Goal: Use online tool/utility: Utilize a website feature to perform a specific function

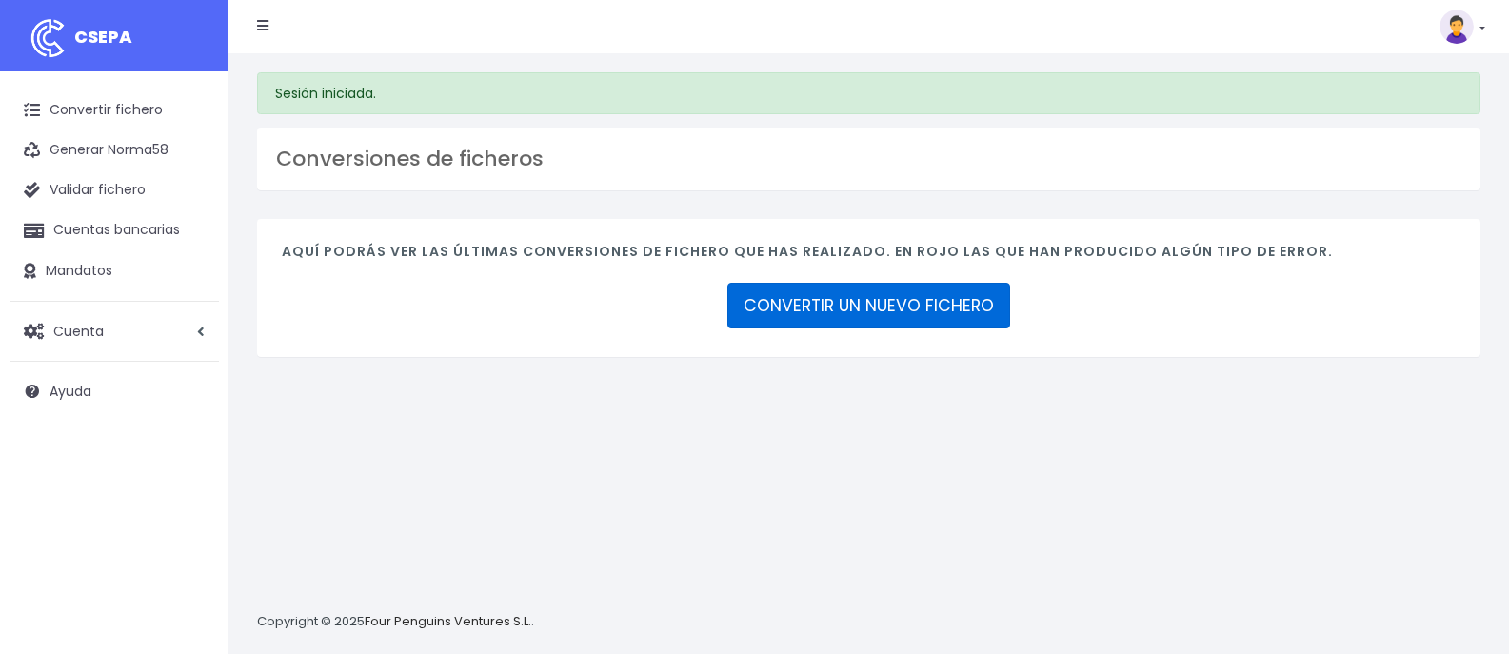
click at [832, 304] on link "CONVERTIR UN NUEVO FICHERO" at bounding box center [868, 306] width 283 height 46
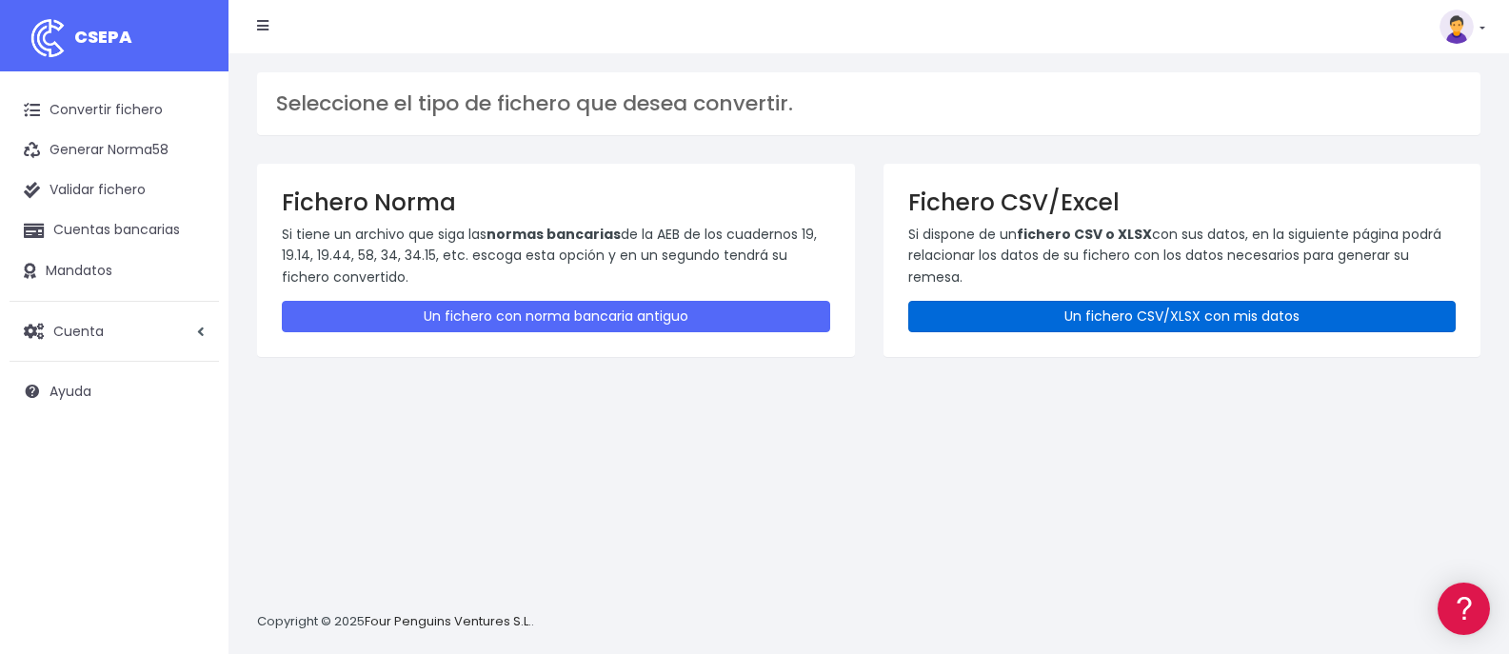
click at [1168, 322] on link "Un fichero CSV/XLSX con mis datos" at bounding box center [1182, 316] width 548 height 31
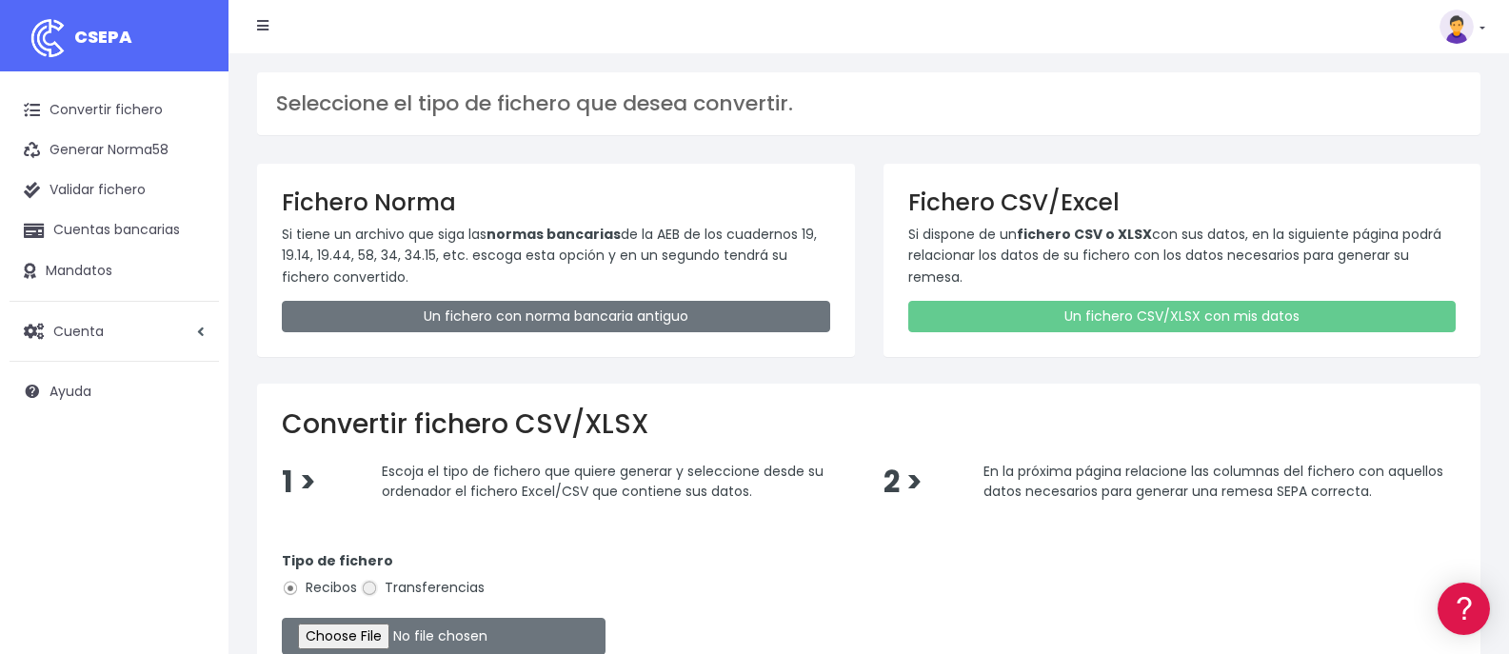
click at [367, 591] on input "Transferencias" at bounding box center [369, 588] width 17 height 17
radio input "true"
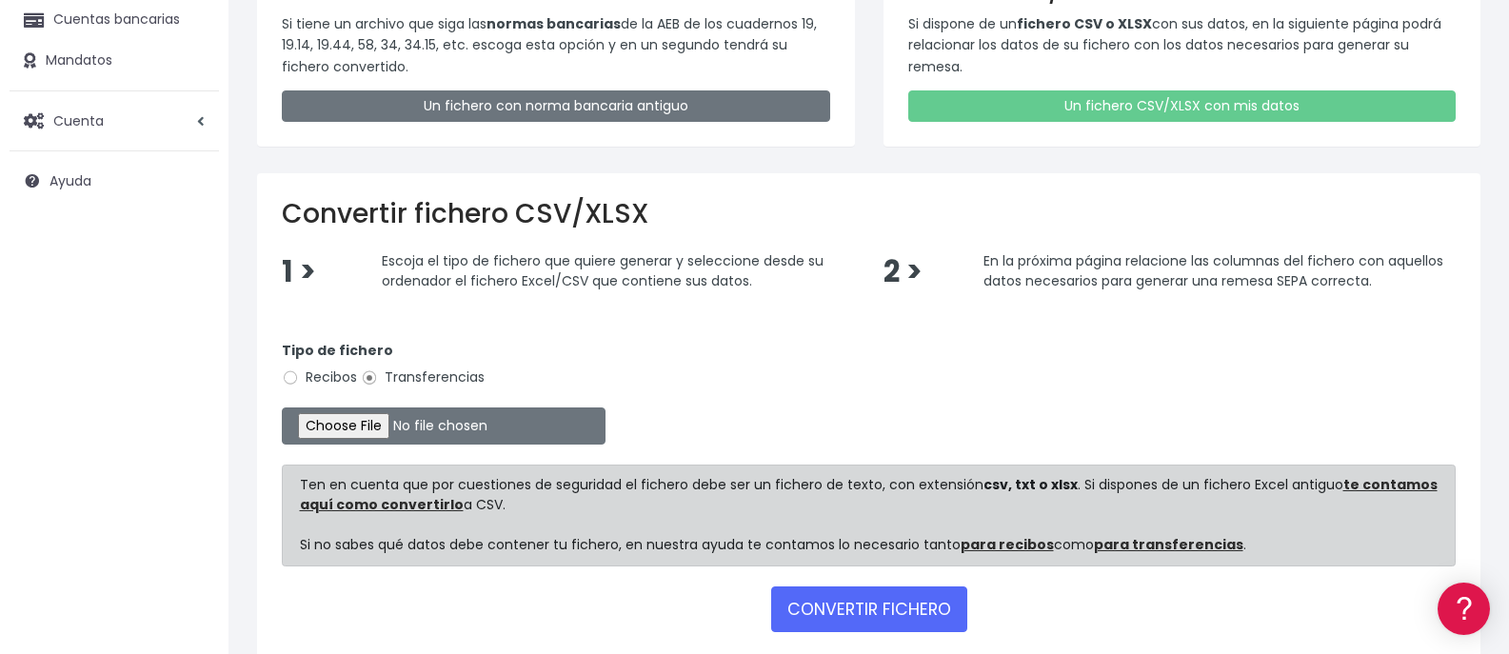
scroll to position [231, 0]
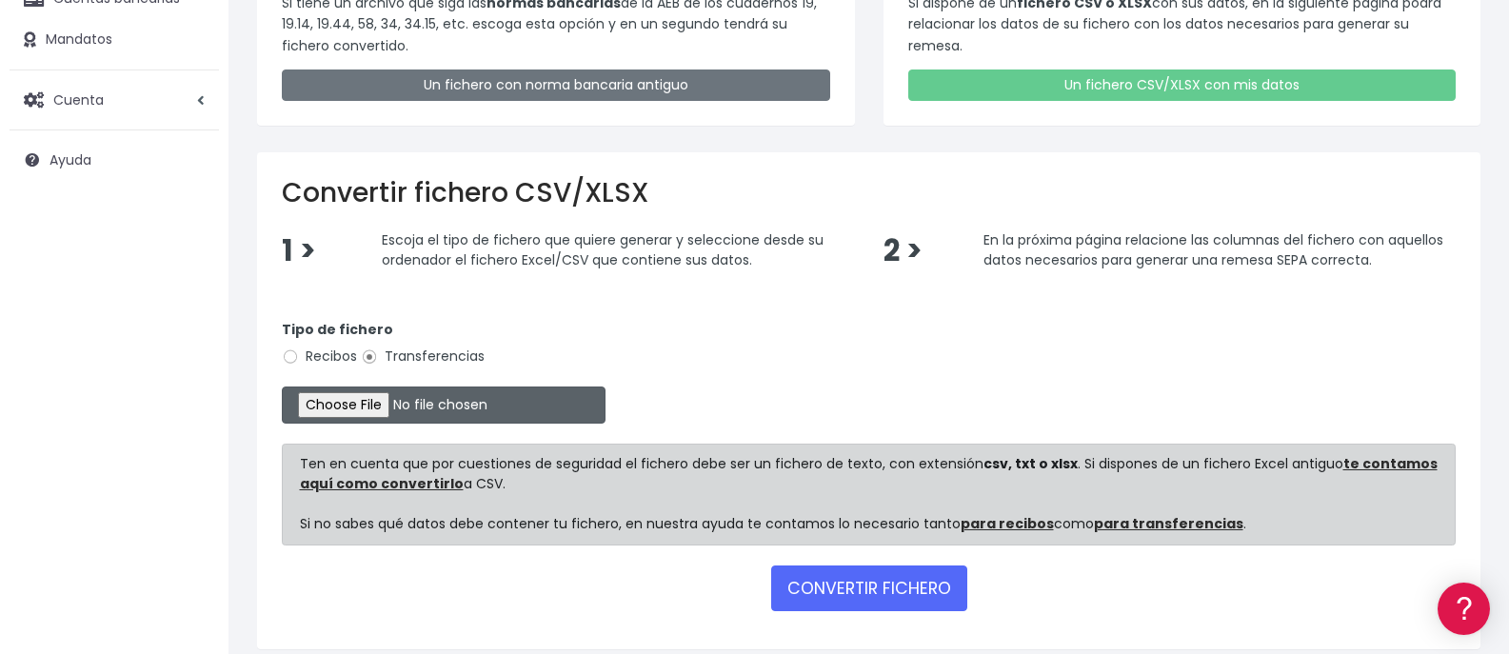
click at [435, 403] on input "file" at bounding box center [444, 404] width 324 height 37
type input "C:\fakepath\NOMINAS AGOSTO.csv"
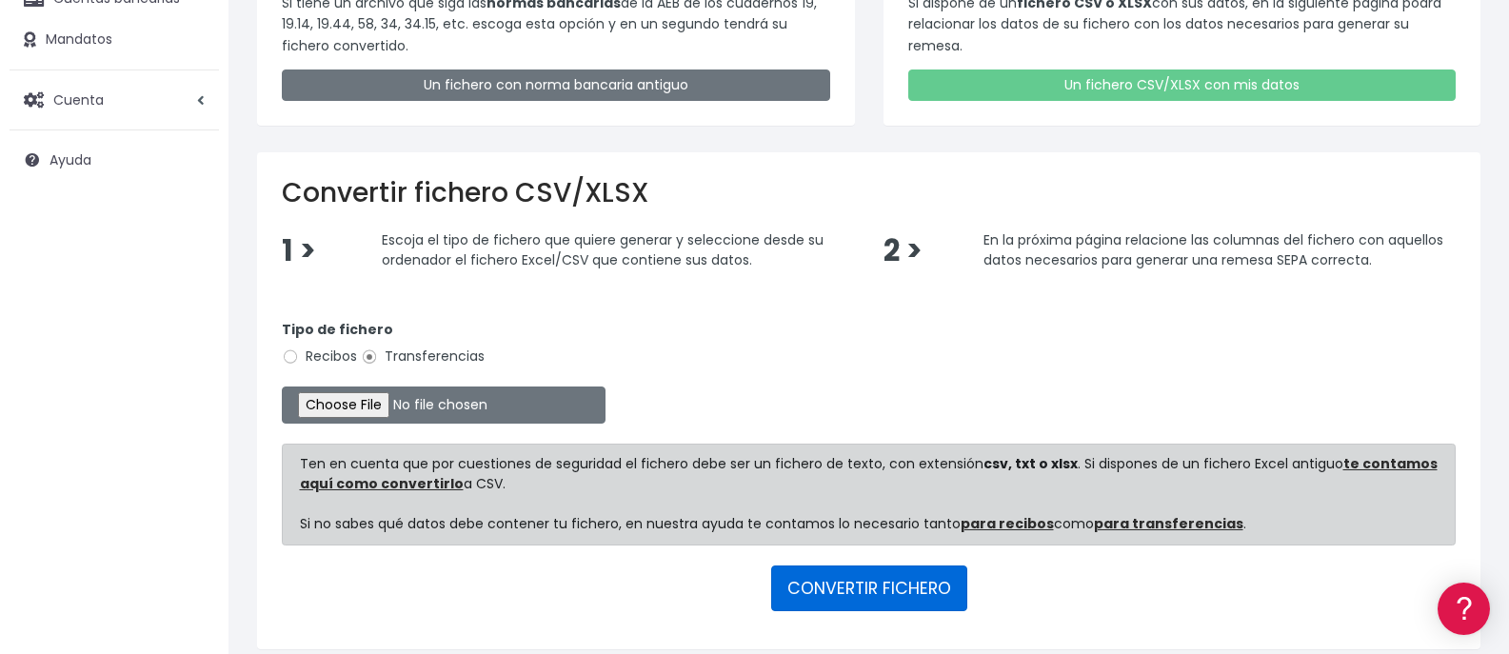
click at [902, 578] on button "CONVERTIR FICHERO" at bounding box center [869, 588] width 196 height 46
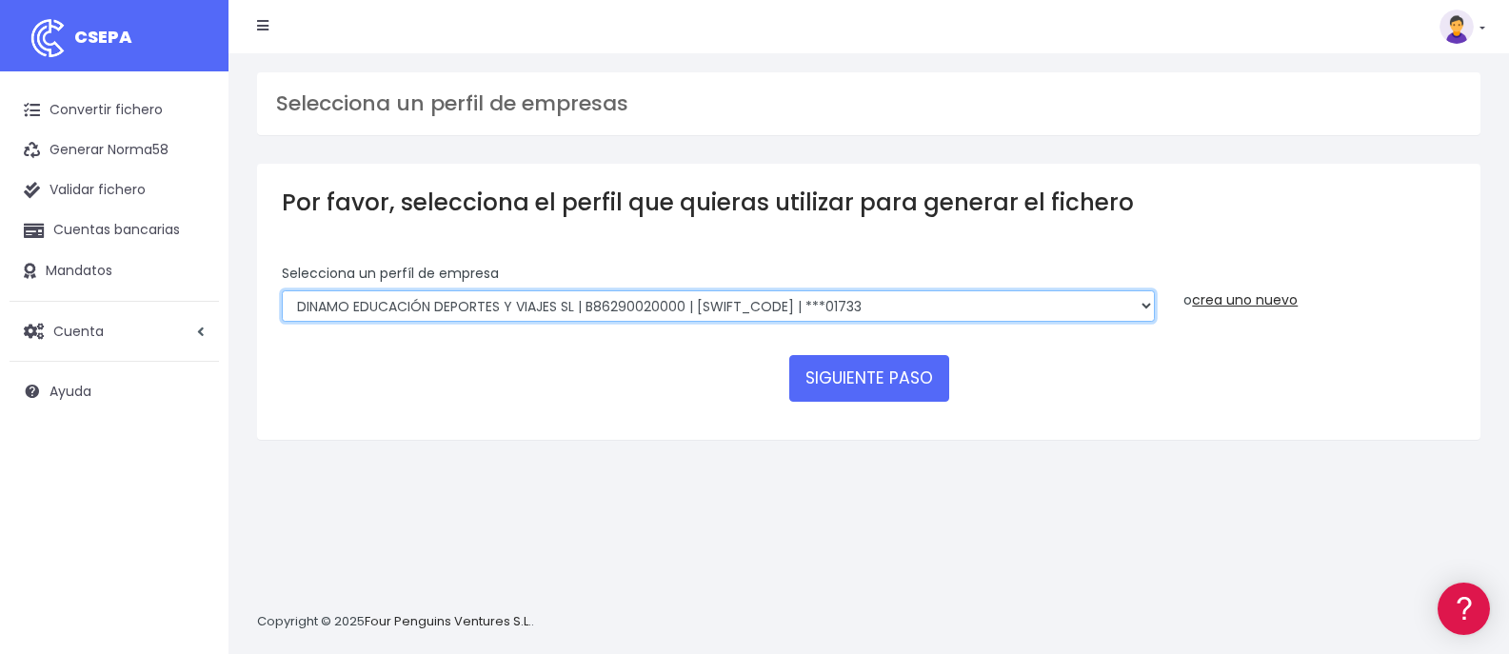
click at [861, 309] on select "DINAMO EDUCACIÓN DEPORTES Y VIAJES SL | B86290020000 | BSABESBBXXX | ***01733 D…" at bounding box center [718, 306] width 873 height 32
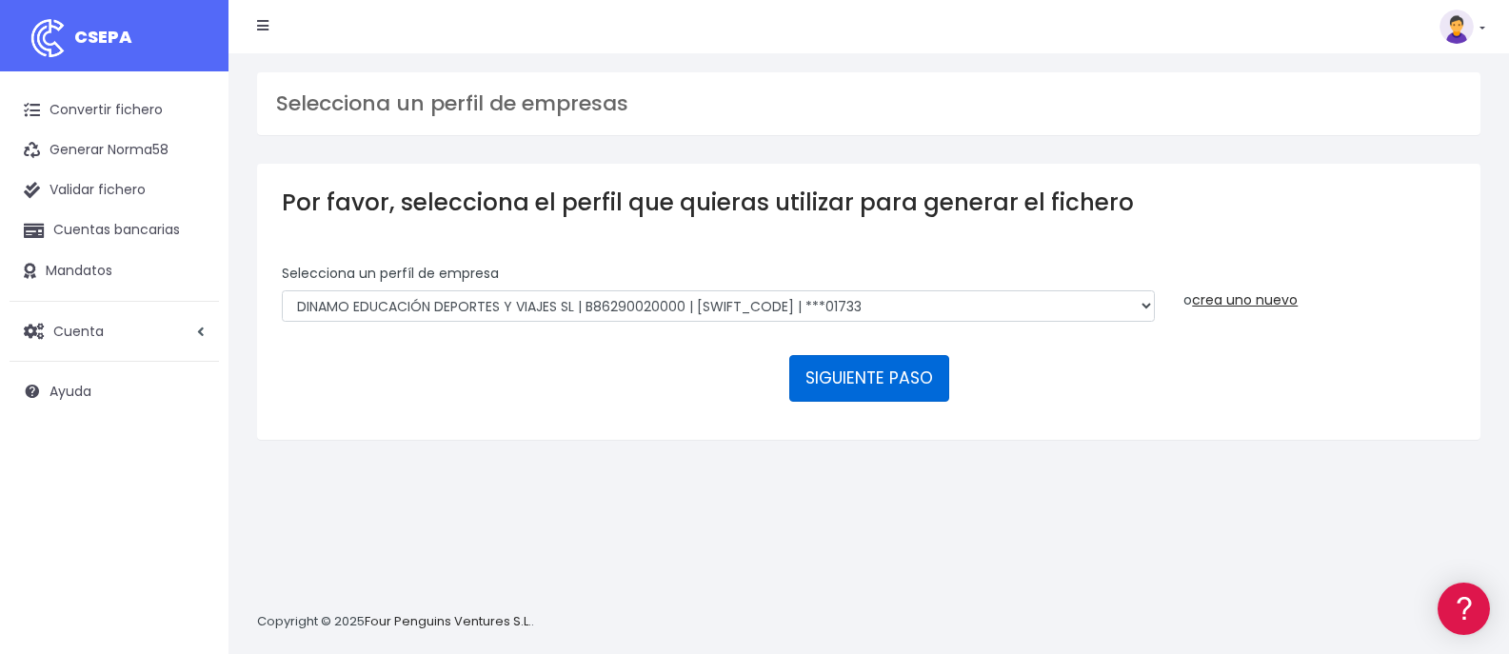
click at [853, 367] on button "SIGUIENTE PASO" at bounding box center [869, 378] width 160 height 46
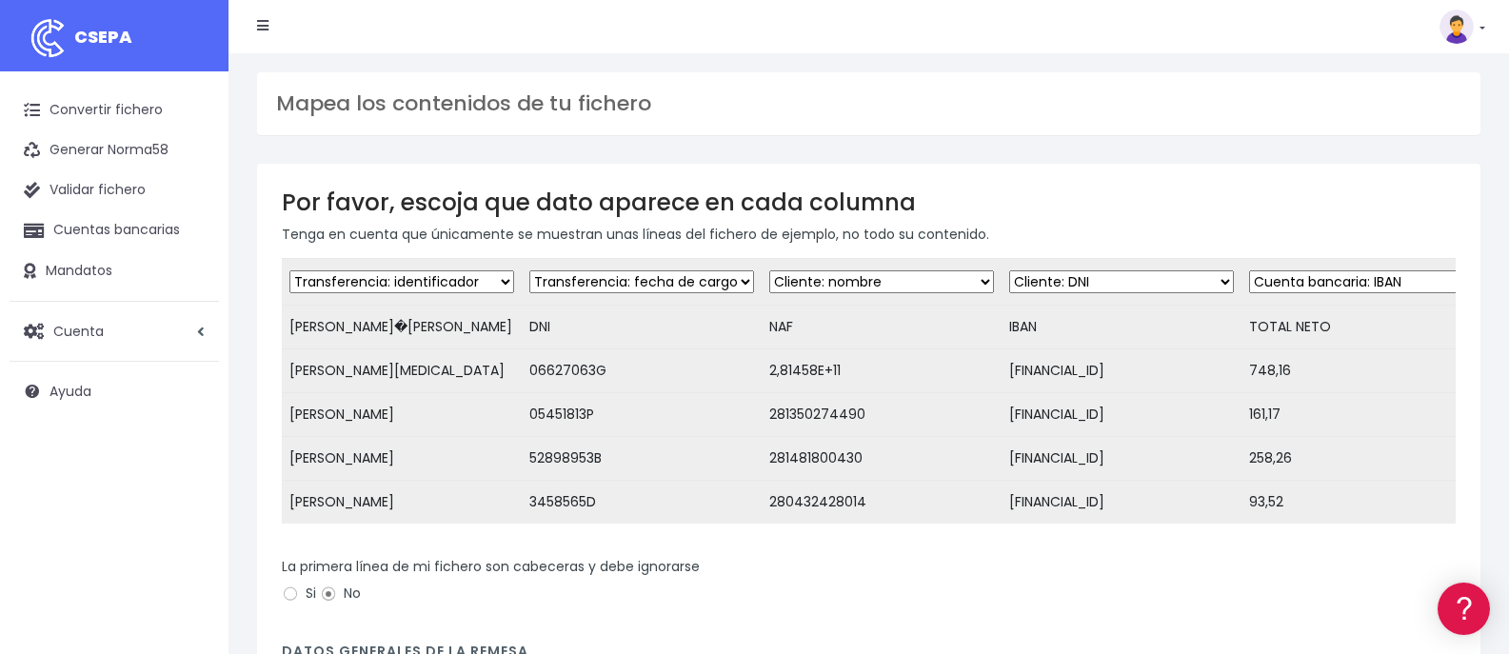
click at [410, 284] on select "Desechar campo Cliente: nombre Cliente: DNI Cliente: Email Cliente: referencia …" at bounding box center [401, 281] width 225 height 23
select select "creditor"
click at [289, 270] on select "Desechar campo Cliente: nombre Cliente: DNI Cliente: Email Cliente: referencia …" at bounding box center [401, 281] width 225 height 23
click at [619, 286] on select "Desechar campo Cliente: nombre Cliente: DNI Cliente: Email Cliente: referencia …" at bounding box center [641, 281] width 225 height 23
select select "taxid"
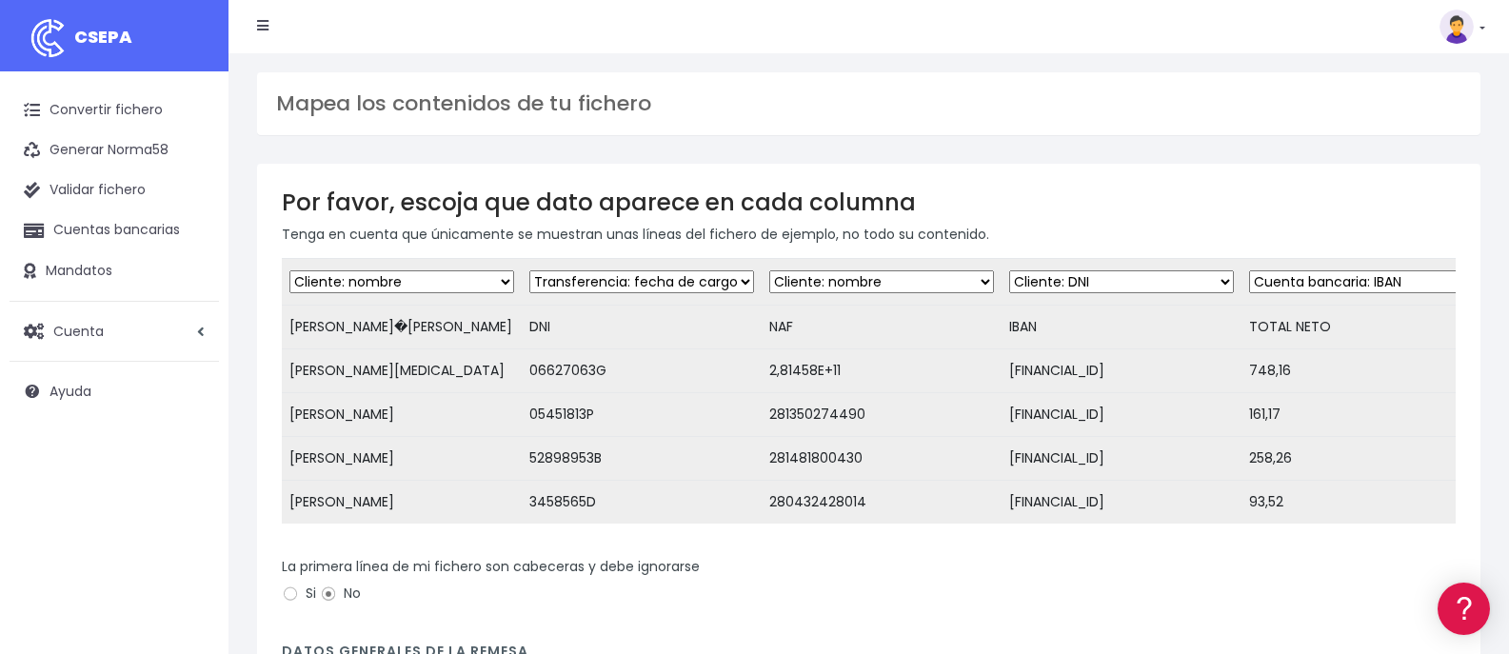
click at [529, 270] on select "Desechar campo Cliente: nombre Cliente: DNI Cliente: Email Cliente: referencia …" at bounding box center [641, 281] width 225 height 23
click at [884, 278] on select "Desechar campo Cliente: nombre Cliente: DNI Cliente: Email Cliente: referencia …" at bounding box center [881, 281] width 225 height 23
select select "dismiss"
click at [769, 270] on select "Desechar campo Cliente: nombre Cliente: DNI Cliente: Email Cliente: referencia …" at bounding box center [881, 281] width 225 height 23
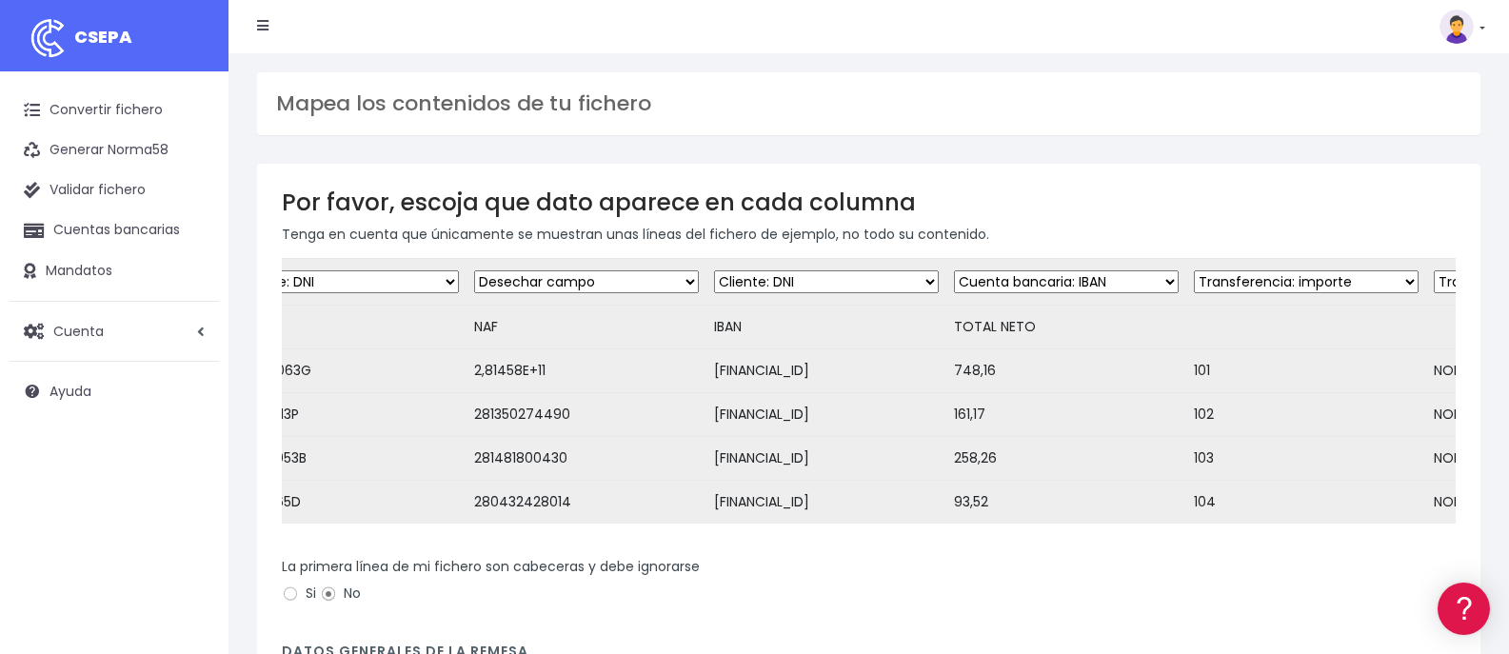
click at [791, 280] on select "Desechar campo Cliente: nombre Cliente: DNI Cliente: Email Cliente: referencia …" at bounding box center [826, 281] width 225 height 23
select select "iban"
click at [714, 270] on select "Desechar campo Cliente: nombre Cliente: DNI Cliente: Email Cliente: referencia …" at bounding box center [826, 281] width 225 height 23
click at [1003, 290] on select "Desechar campo Cliente: nombre Cliente: DNI Cliente: Email Cliente: referencia …" at bounding box center [1066, 281] width 225 height 23
select select "amount"
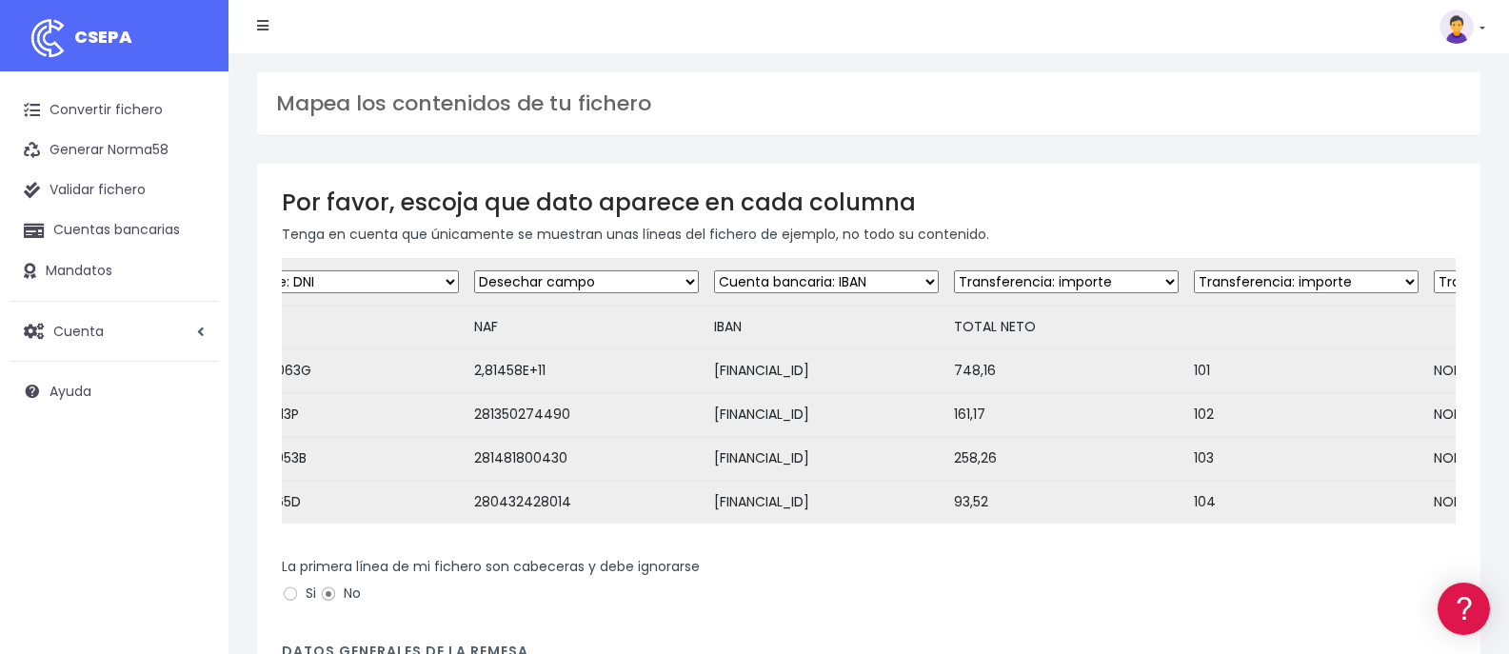
click at [954, 270] on select "Desechar campo Cliente: nombre Cliente: DNI Cliente: Email Cliente: referencia …" at bounding box center [1066, 281] width 225 height 23
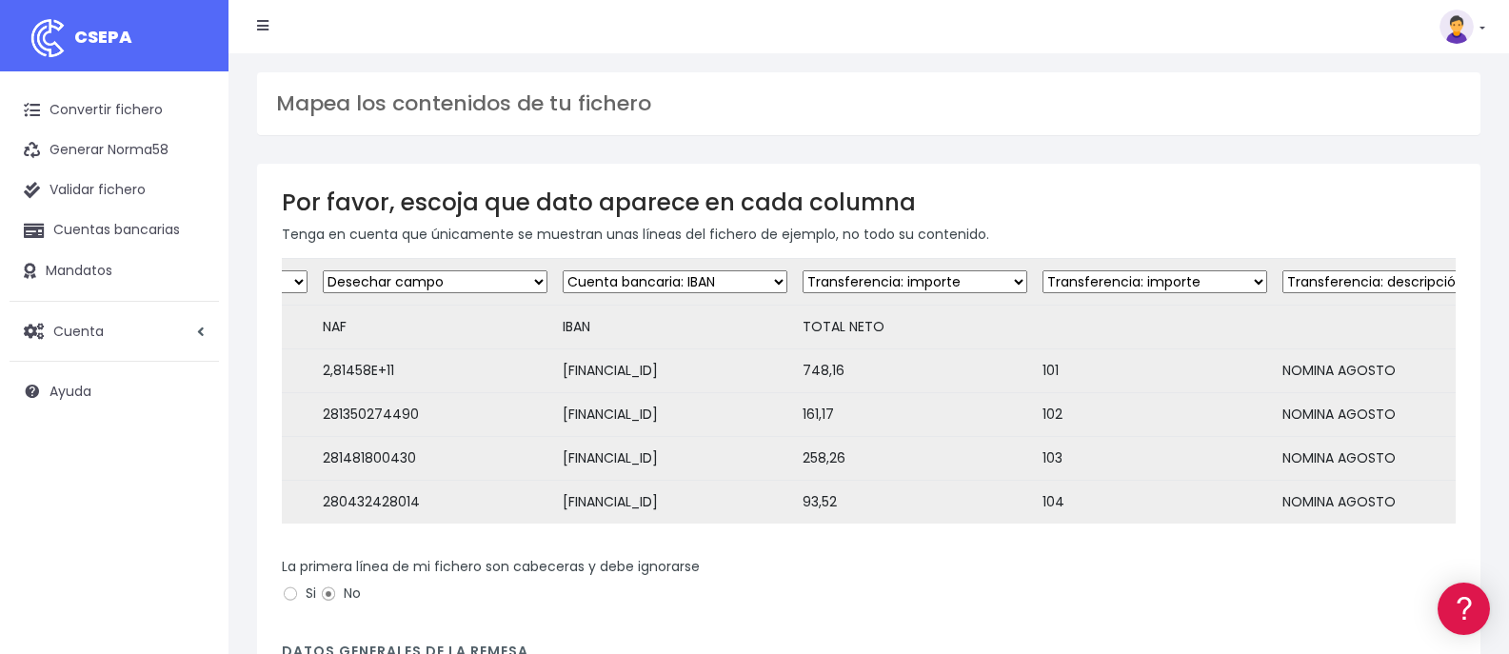
scroll to position [0, 529]
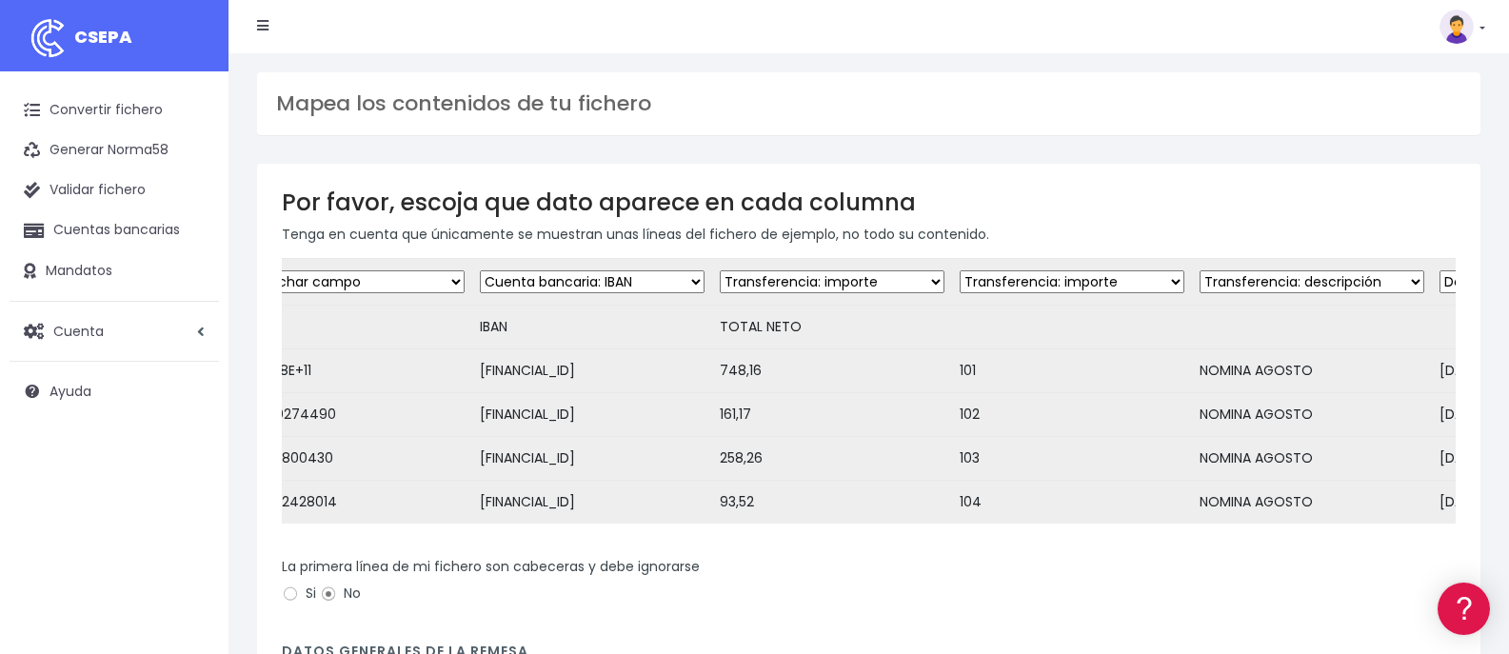
click at [1024, 282] on select "Desechar campo Cliente: nombre Cliente: DNI Cliente: Email Cliente: referencia …" at bounding box center [1072, 281] width 225 height 23
select select "reference"
click at [960, 270] on select "Desechar campo Cliente: nombre Cliente: DNI Cliente: Email Cliente: referencia …" at bounding box center [1072, 281] width 225 height 23
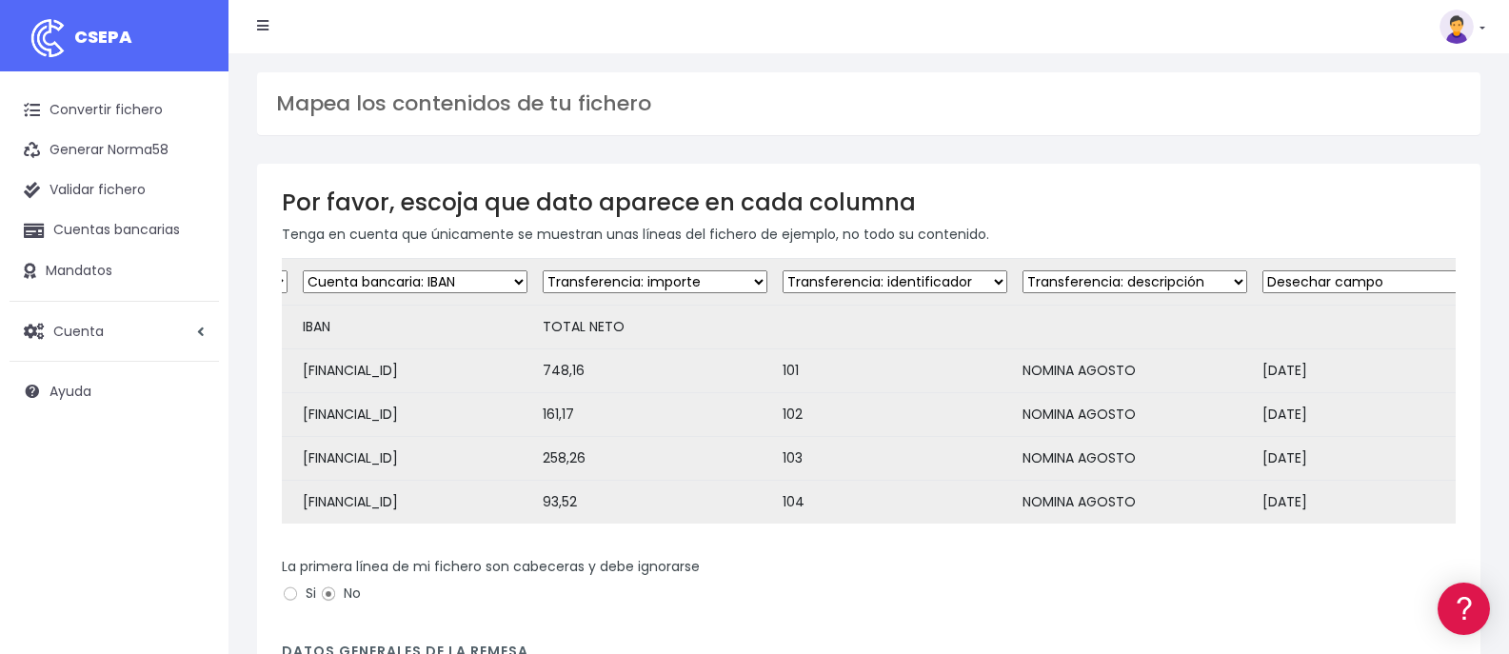
scroll to position [0, 737]
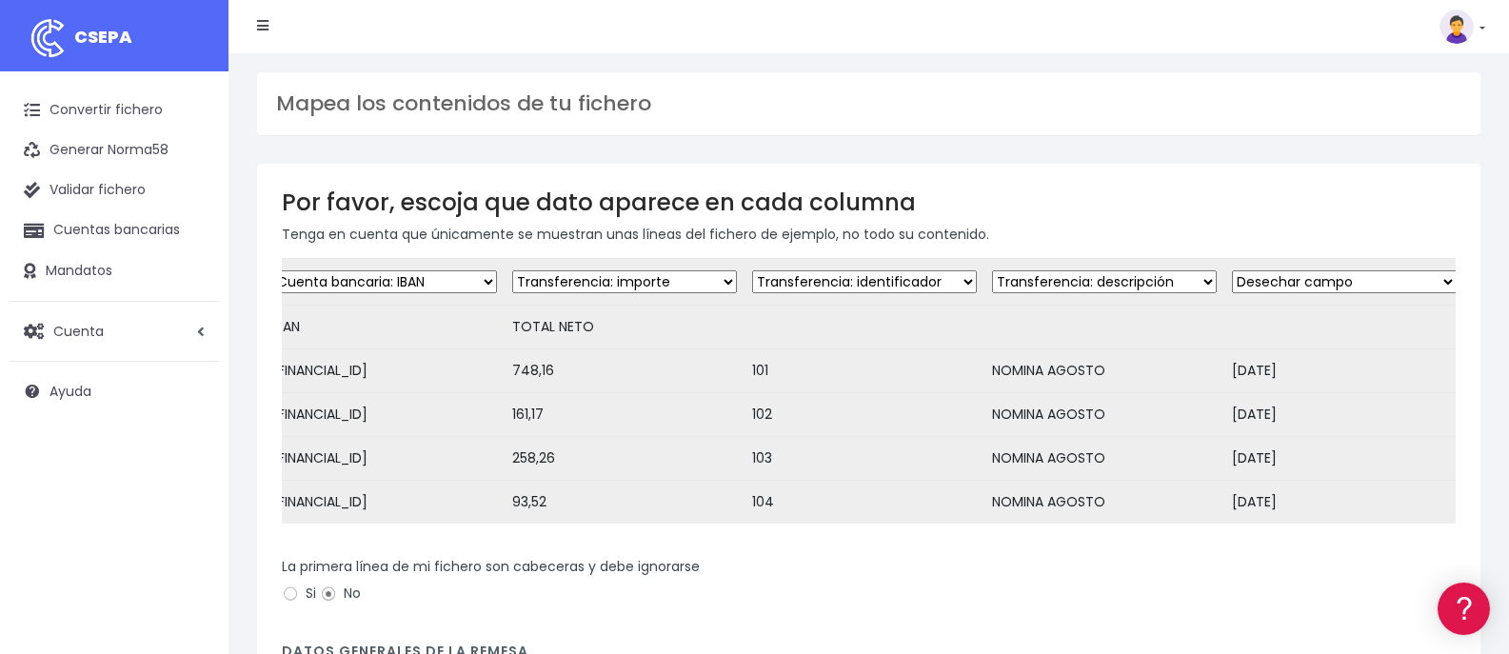
click at [1102, 284] on select "Desechar campo Cliente: nombre Cliente: DNI Cliente: Email Cliente: referencia …" at bounding box center [1104, 281] width 225 height 23
click at [1232, 283] on select "Desechar campo Cliente: nombre Cliente: DNI Cliente: Email Cliente: referencia …" at bounding box center [1344, 281] width 225 height 23
select select "date"
click at [1232, 270] on select "Desechar campo Cliente: nombre Cliente: DNI Cliente: Email Cliente: referencia …" at bounding box center [1344, 281] width 225 height 23
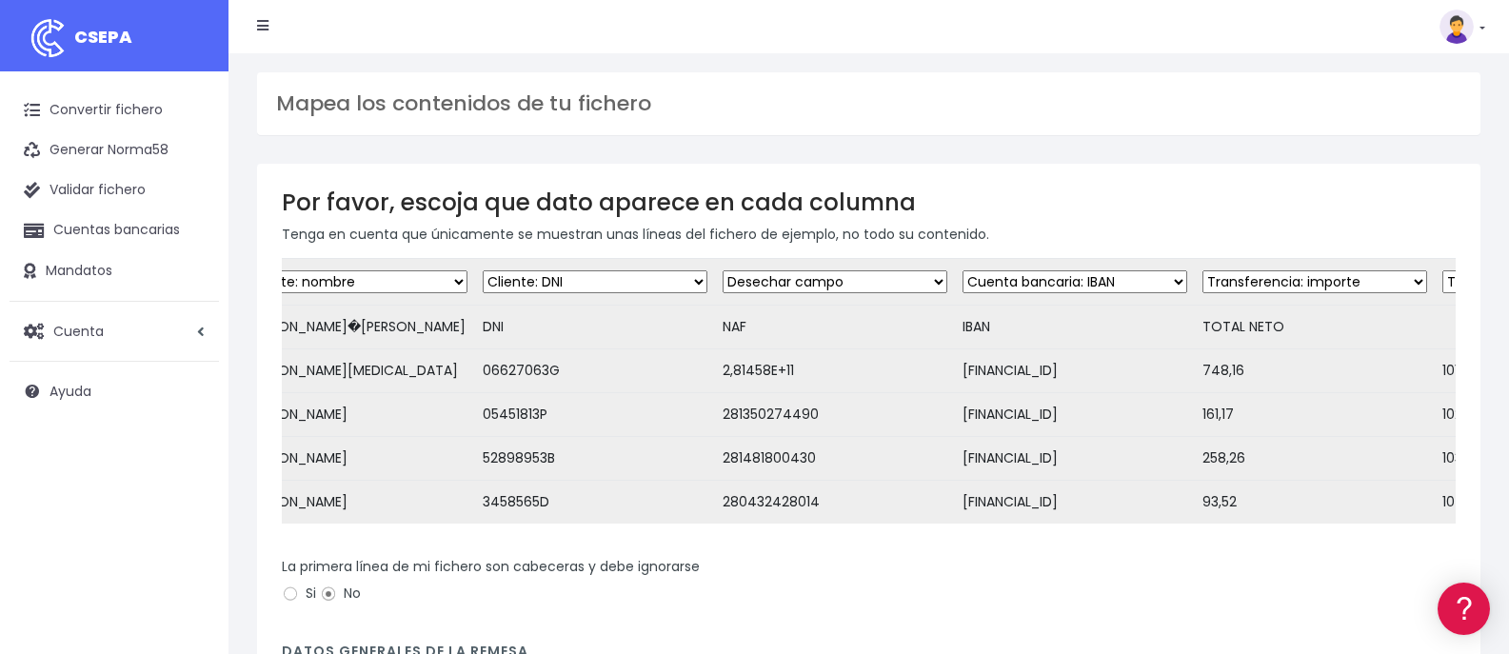
scroll to position [0, 0]
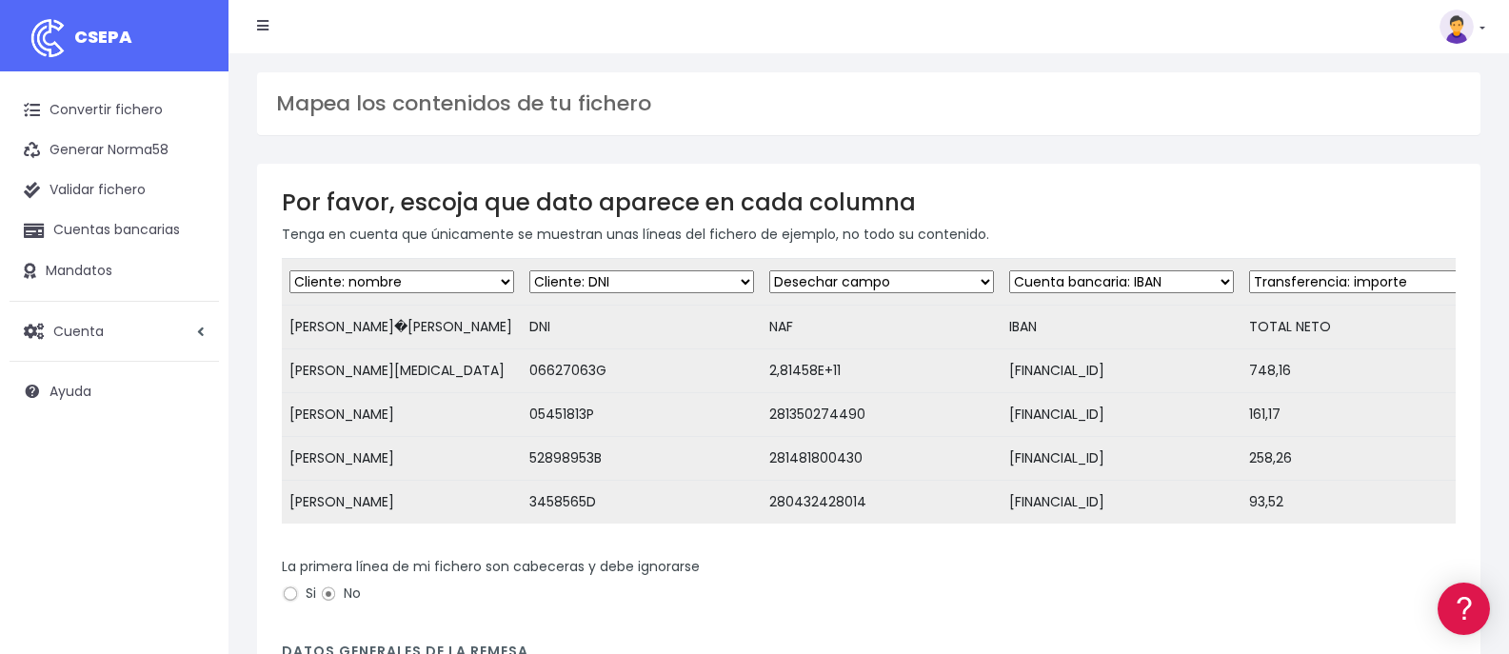
click at [290, 603] on input "Si" at bounding box center [290, 593] width 17 height 17
radio input "true"
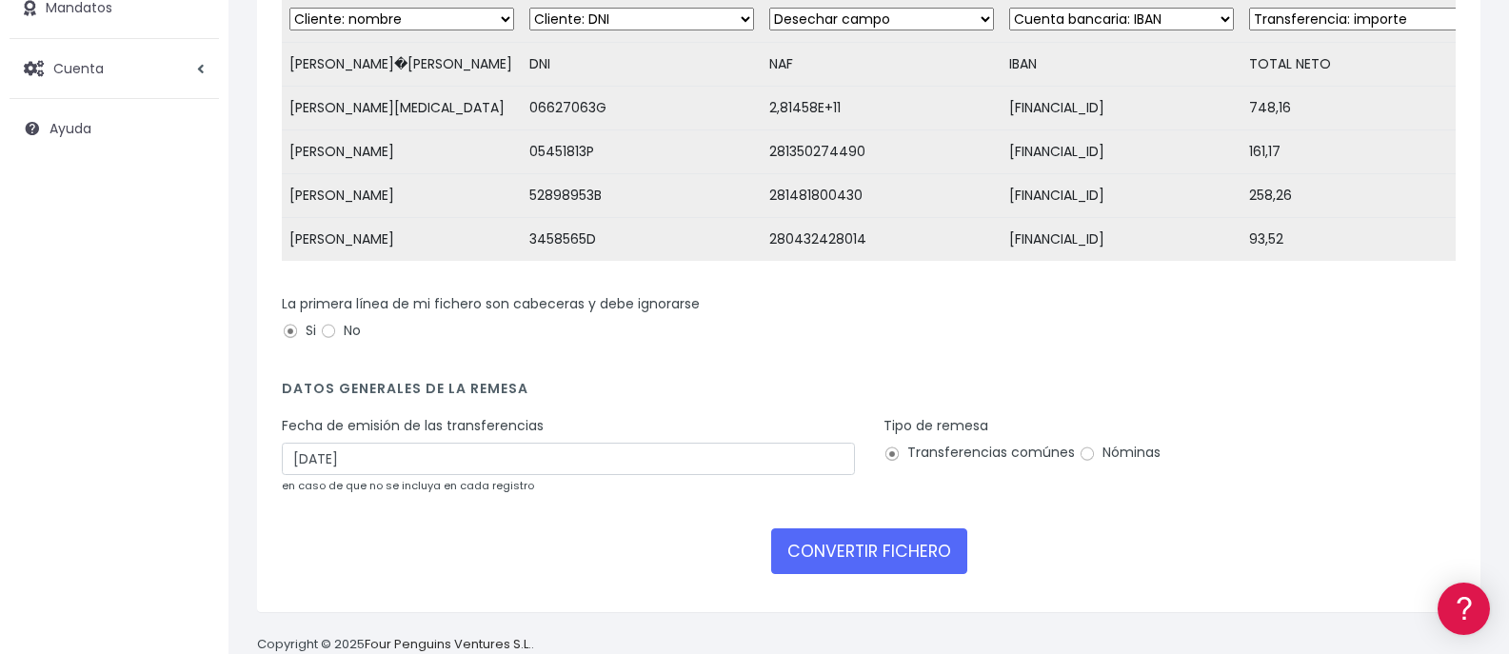
scroll to position [318, 0]
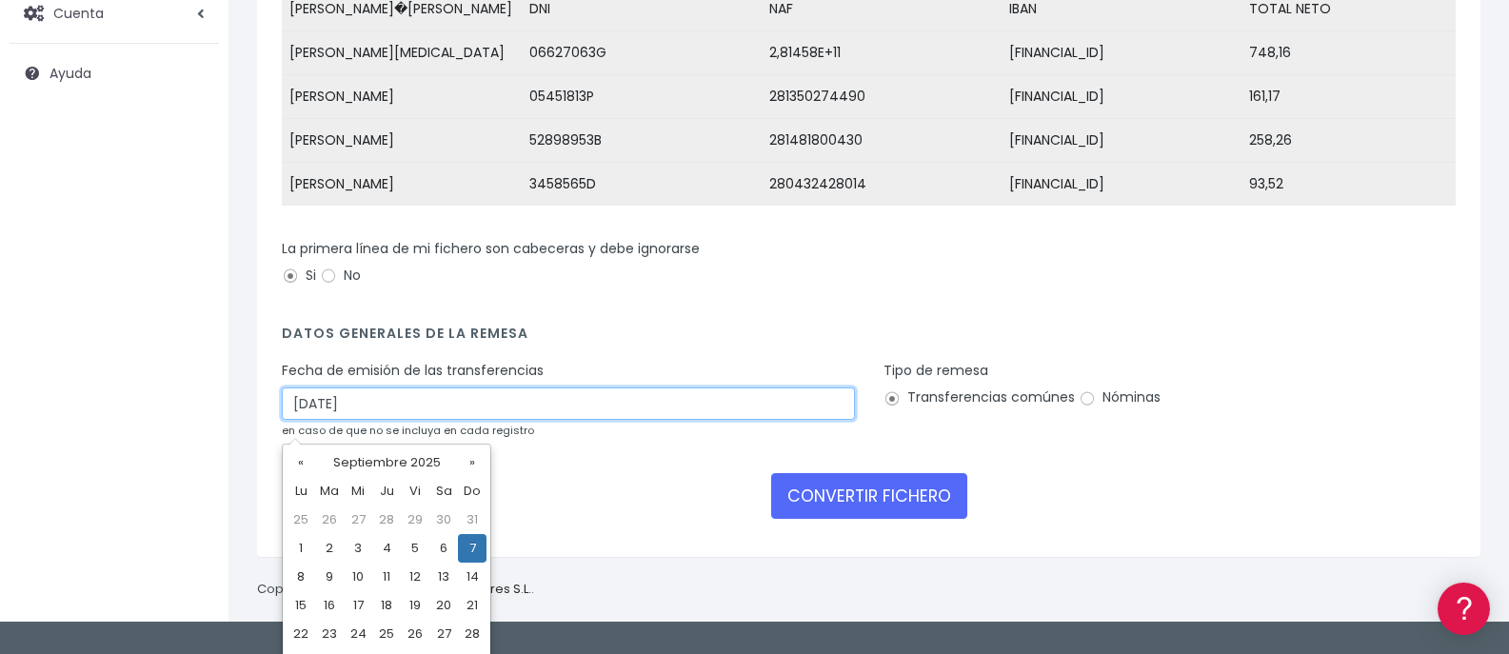
click at [299, 420] on input "07/09/2025" at bounding box center [568, 403] width 573 height 32
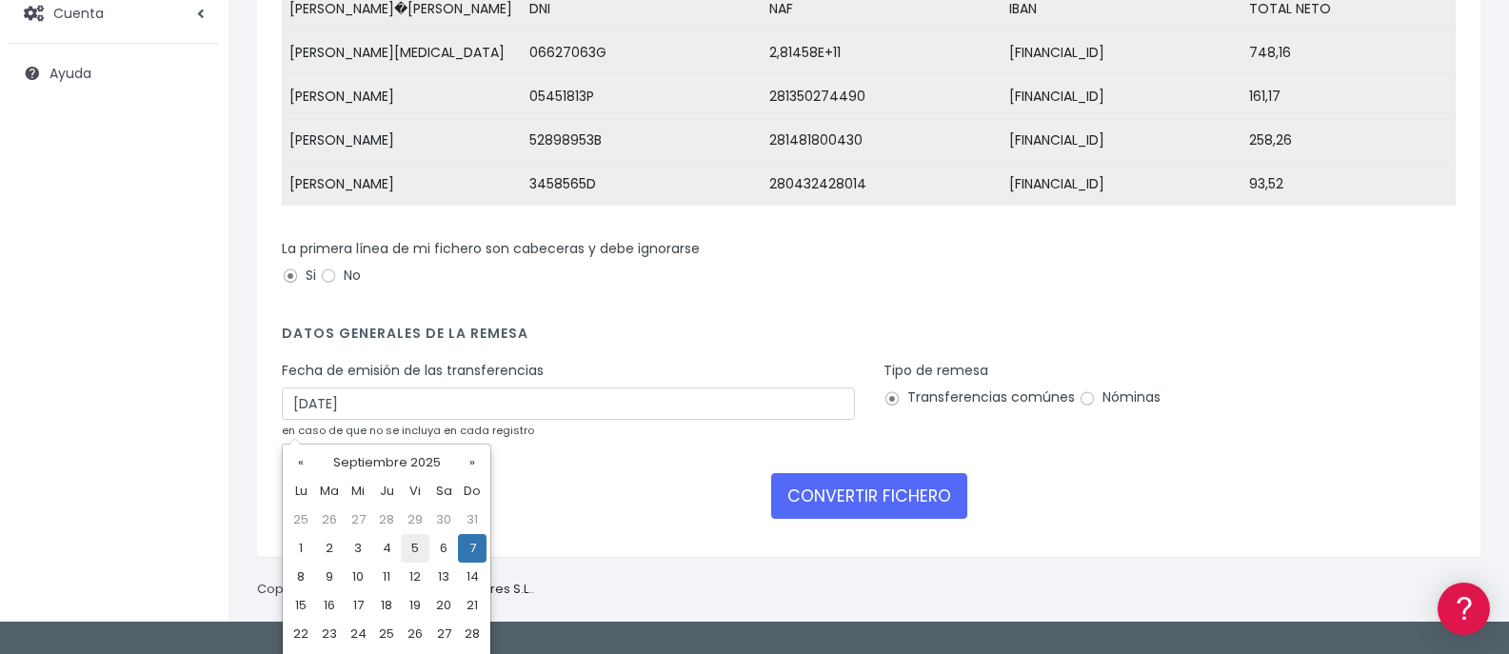
click at [419, 556] on td "5" at bounding box center [415, 548] width 29 height 29
type input "05/09/2025"
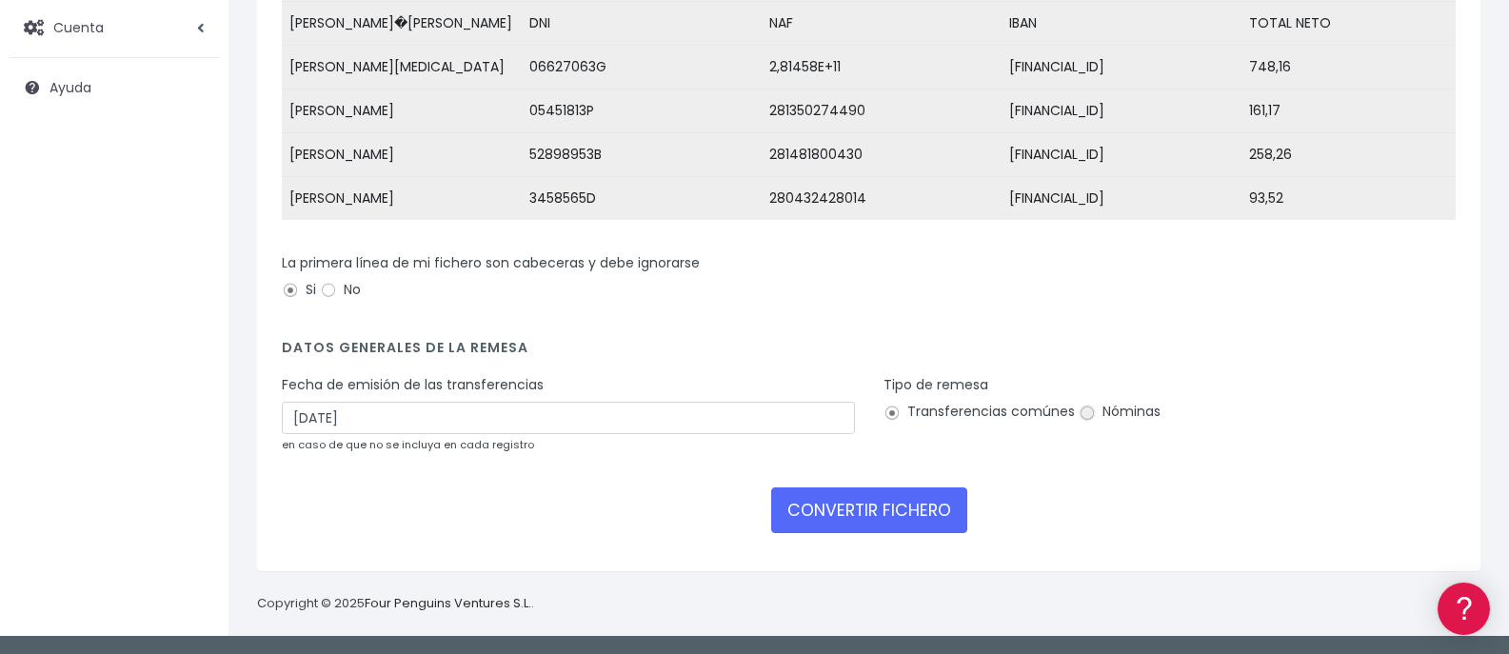
click at [1084, 413] on input "Nóminas" at bounding box center [1086, 413] width 17 height 17
radio input "true"
click at [869, 510] on button "CONVERTIR FICHERO" at bounding box center [869, 510] width 196 height 46
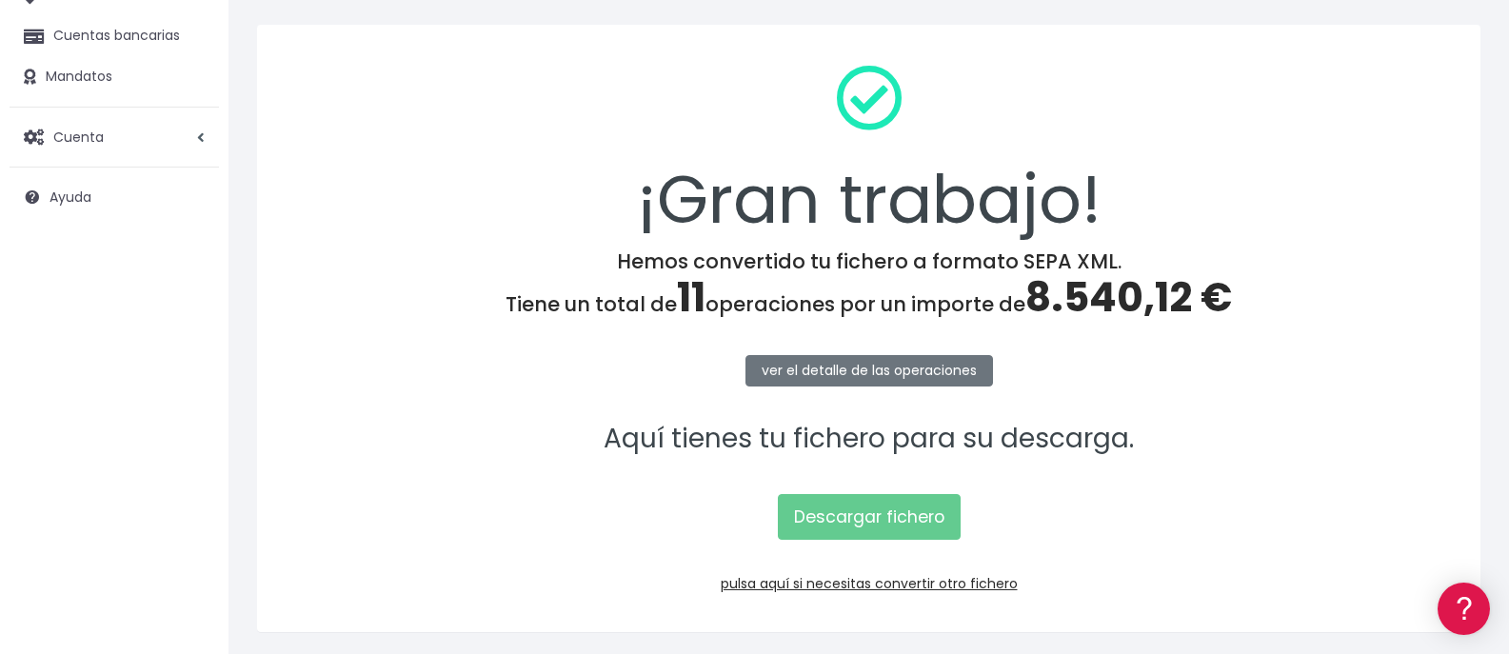
scroll to position [255, 0]
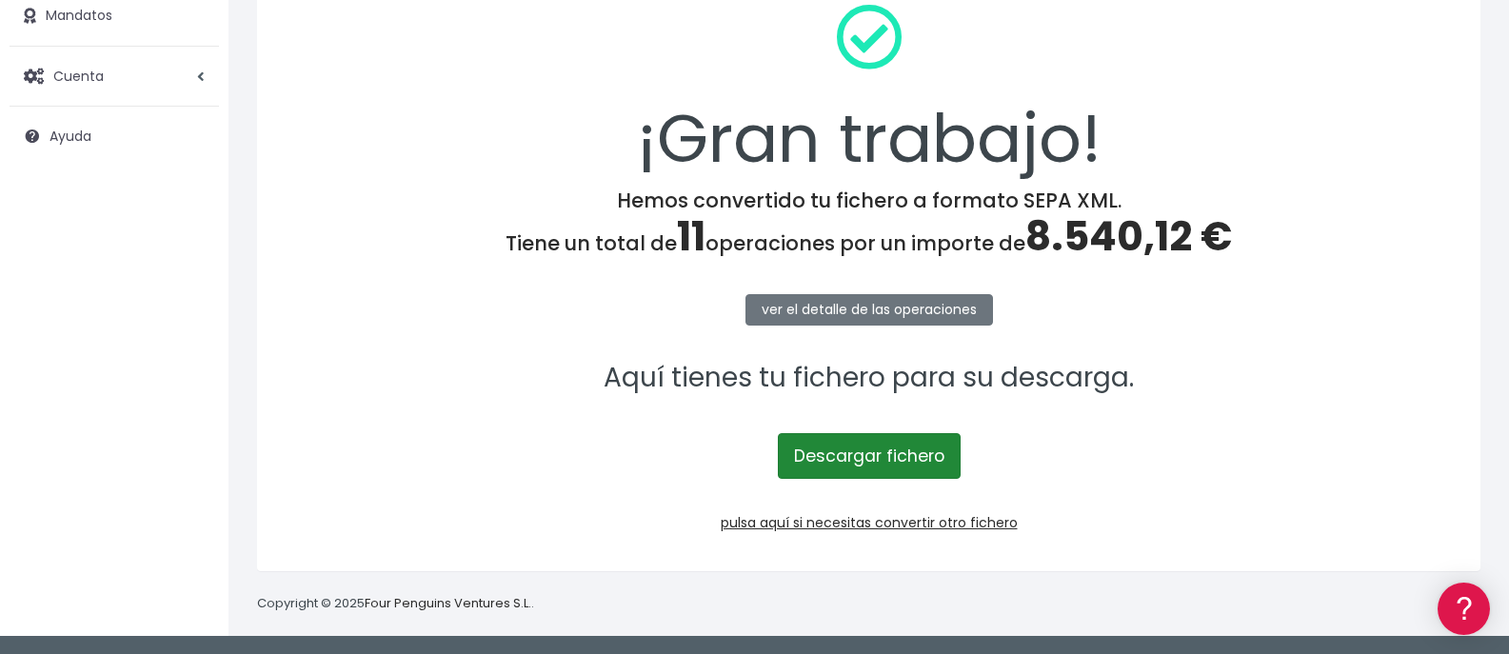
click at [877, 453] on link "Descargar fichero" at bounding box center [869, 456] width 183 height 46
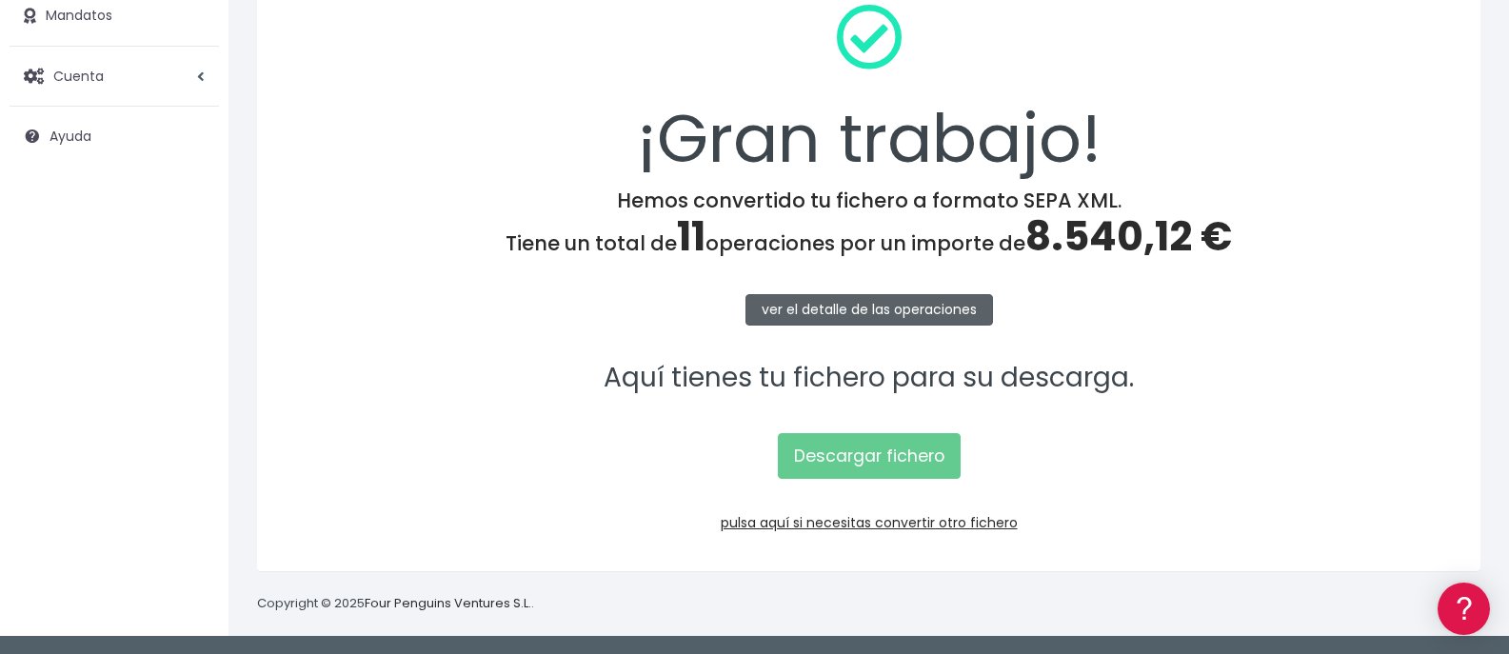
click at [887, 315] on link "ver el detalle de las operaciones" at bounding box center [868, 309] width 247 height 31
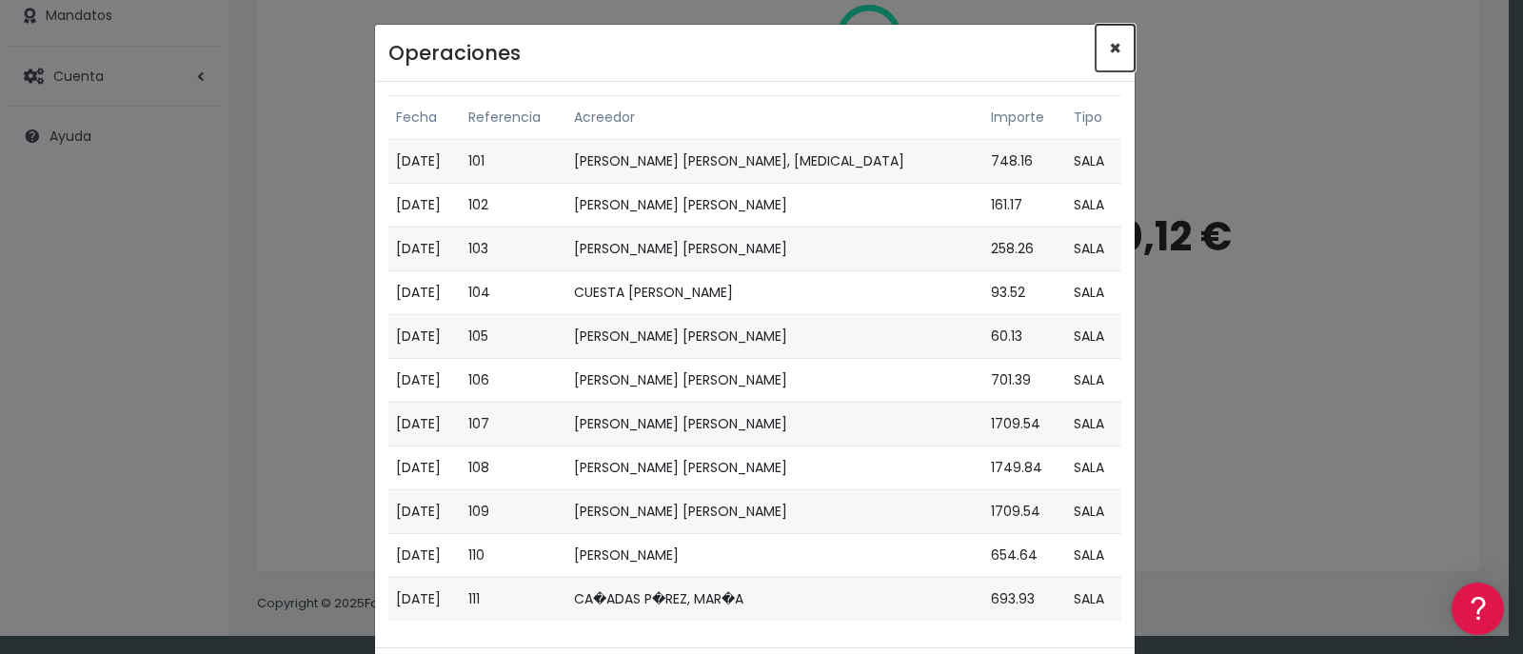
click at [1113, 54] on span "×" at bounding box center [1115, 48] width 12 height 28
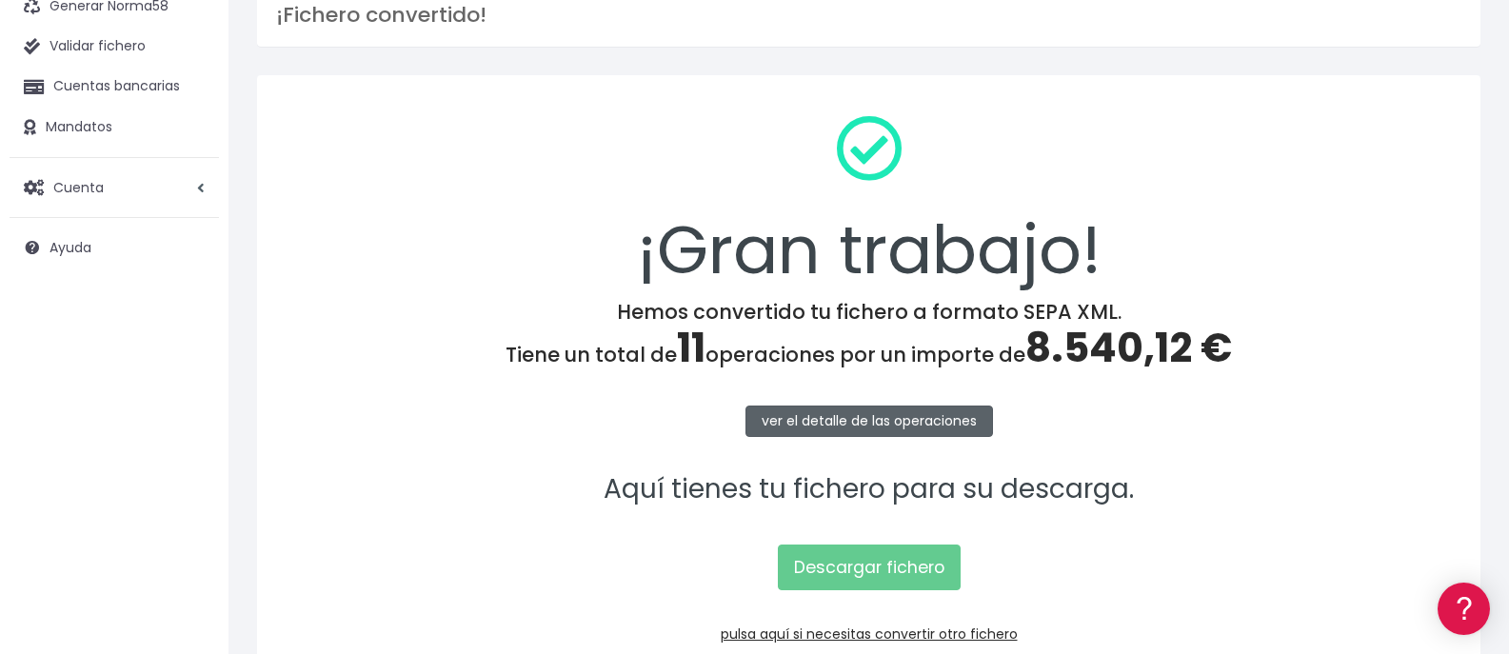
scroll to position [0, 0]
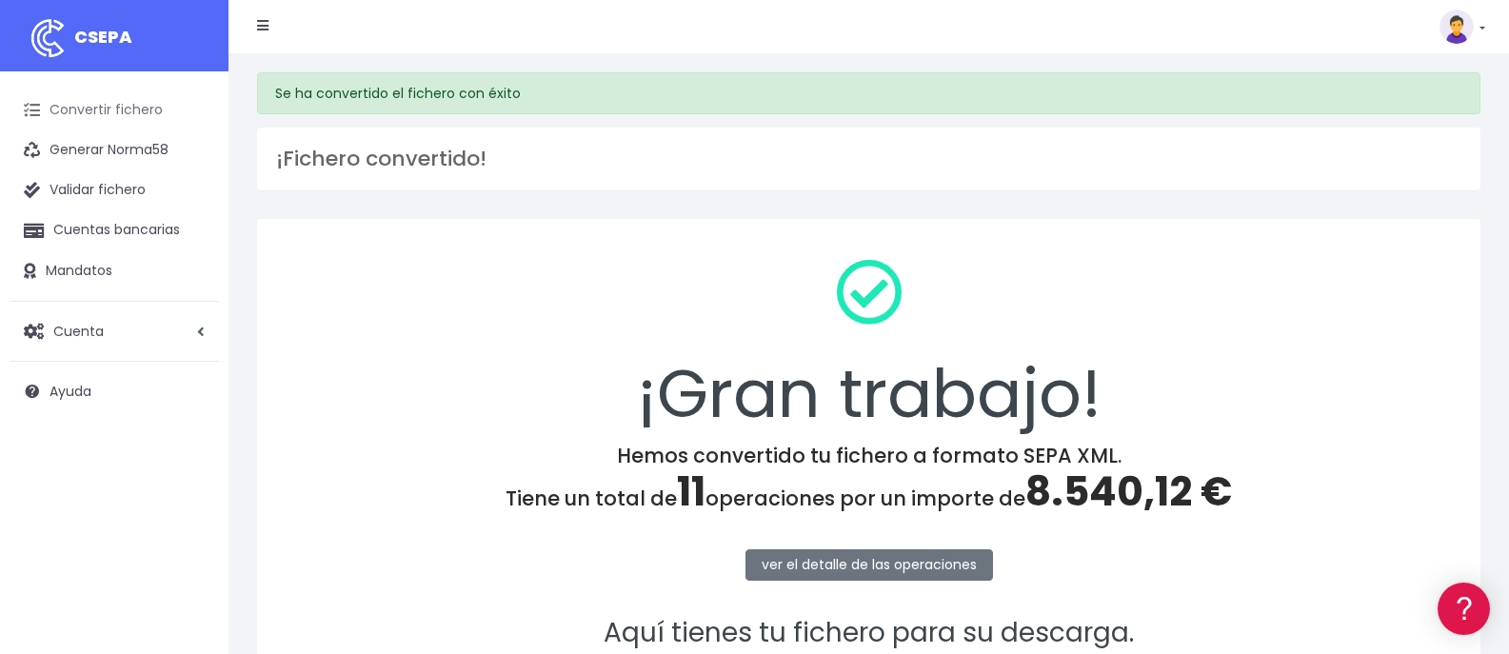
click at [89, 107] on link "Convertir fichero" at bounding box center [114, 110] width 209 height 40
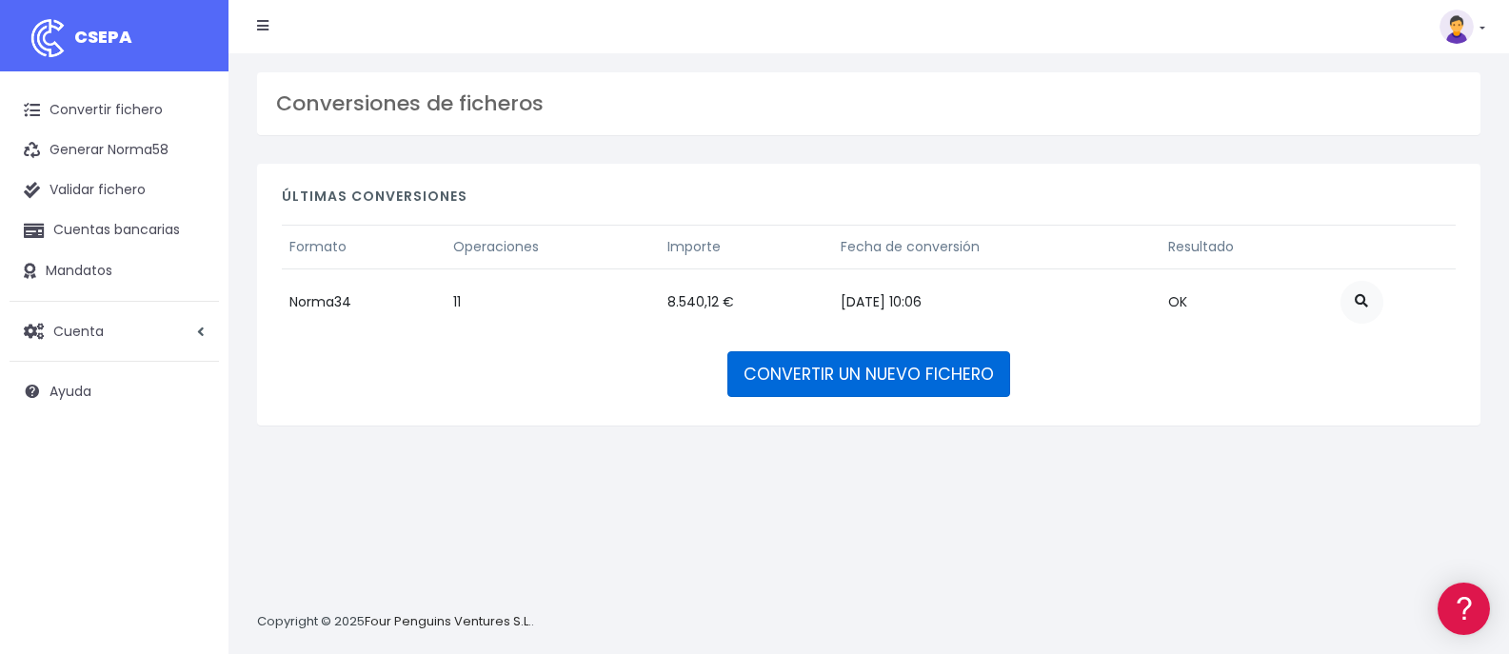
click at [909, 381] on link "CONVERTIR UN NUEVO FICHERO" at bounding box center [868, 374] width 283 height 46
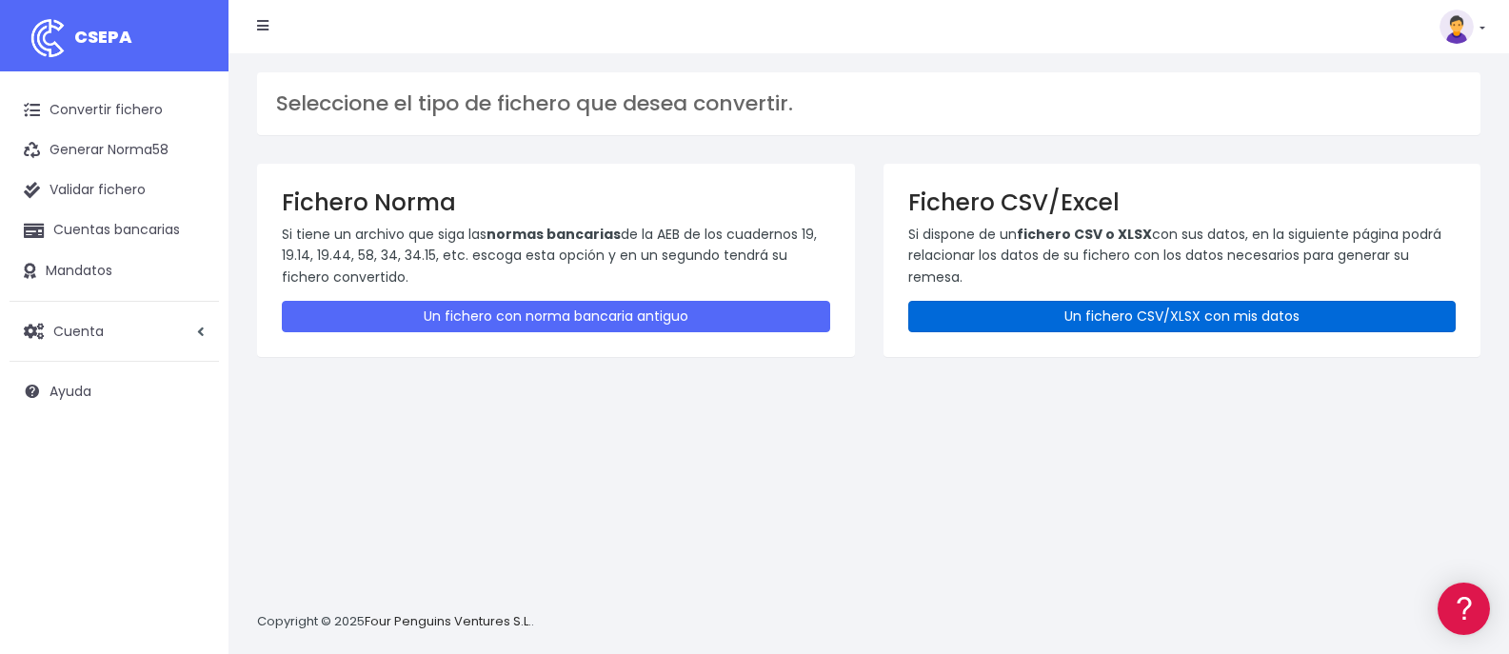
click at [1052, 318] on link "Un fichero CSV/XLSX con mis datos" at bounding box center [1182, 316] width 548 height 31
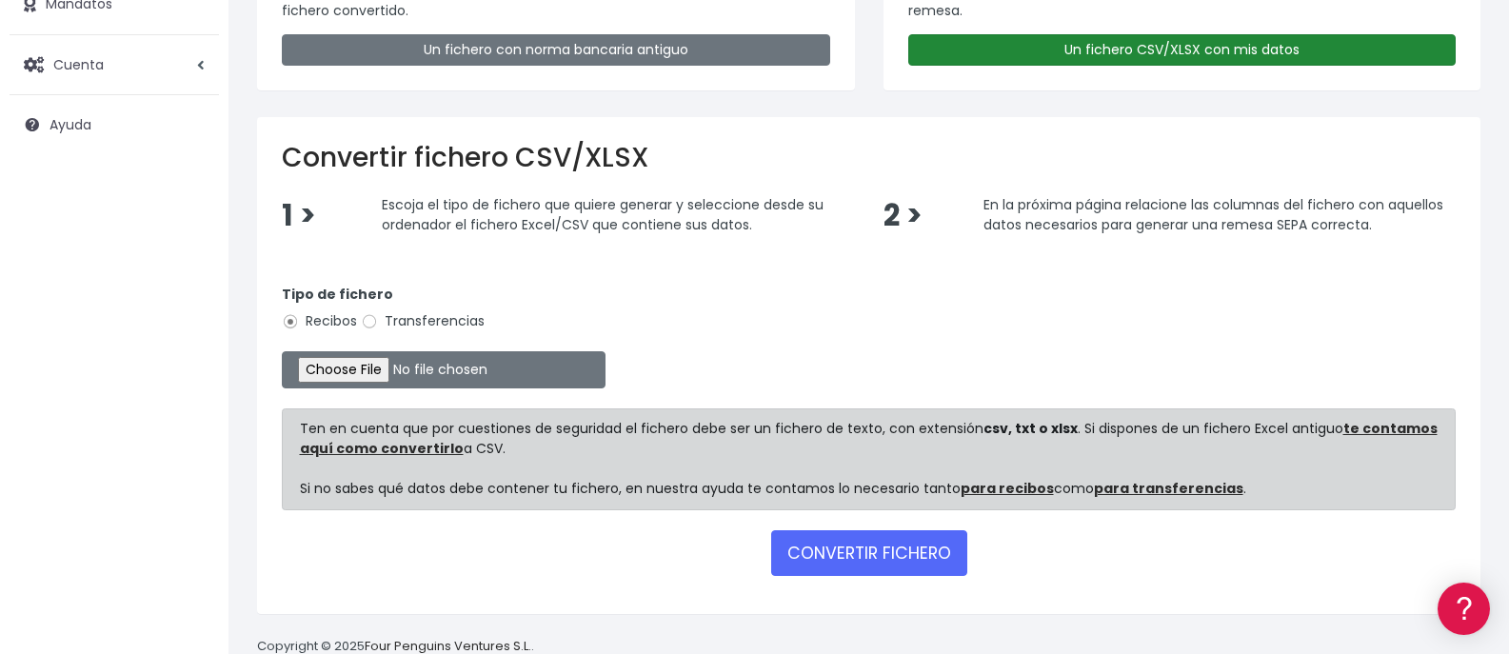
scroll to position [271, 0]
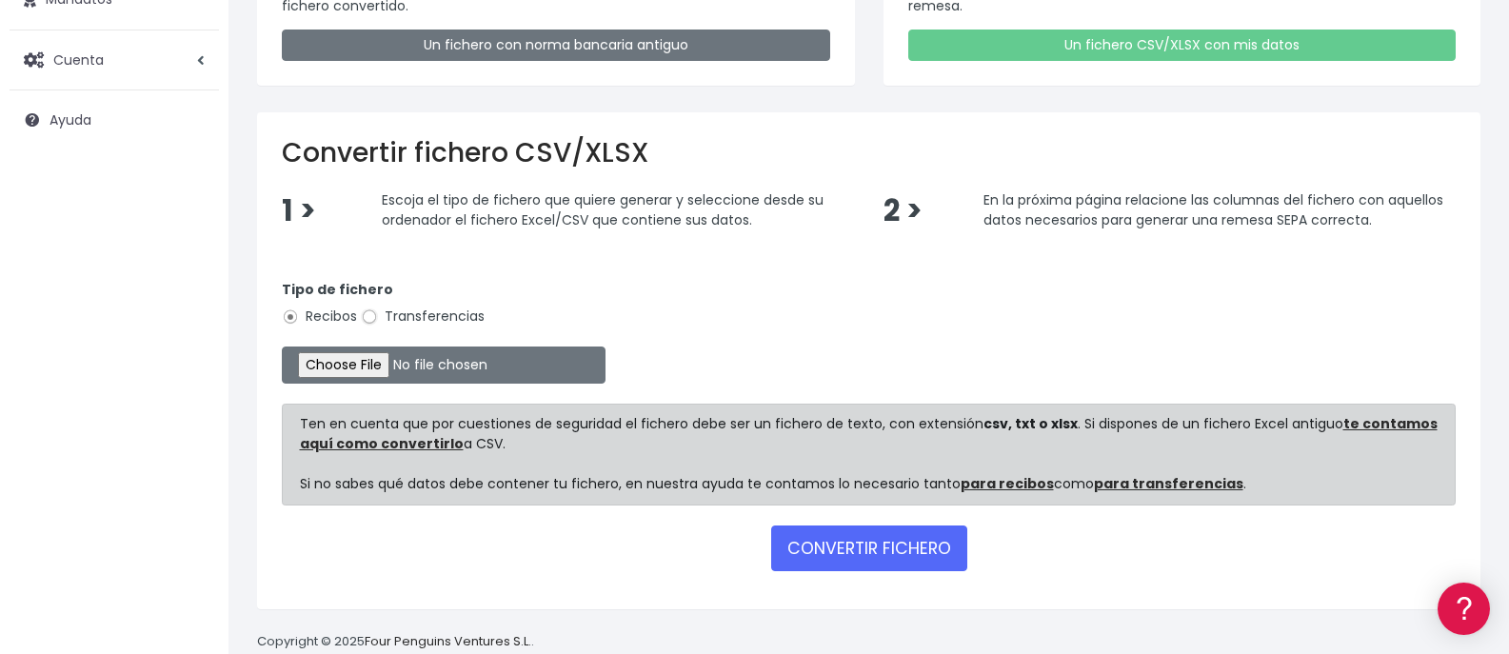
click at [369, 318] on input "Transferencias" at bounding box center [369, 316] width 17 height 17
radio input "true"
click at [868, 558] on button "CONVERTIR FICHERO" at bounding box center [869, 548] width 196 height 46
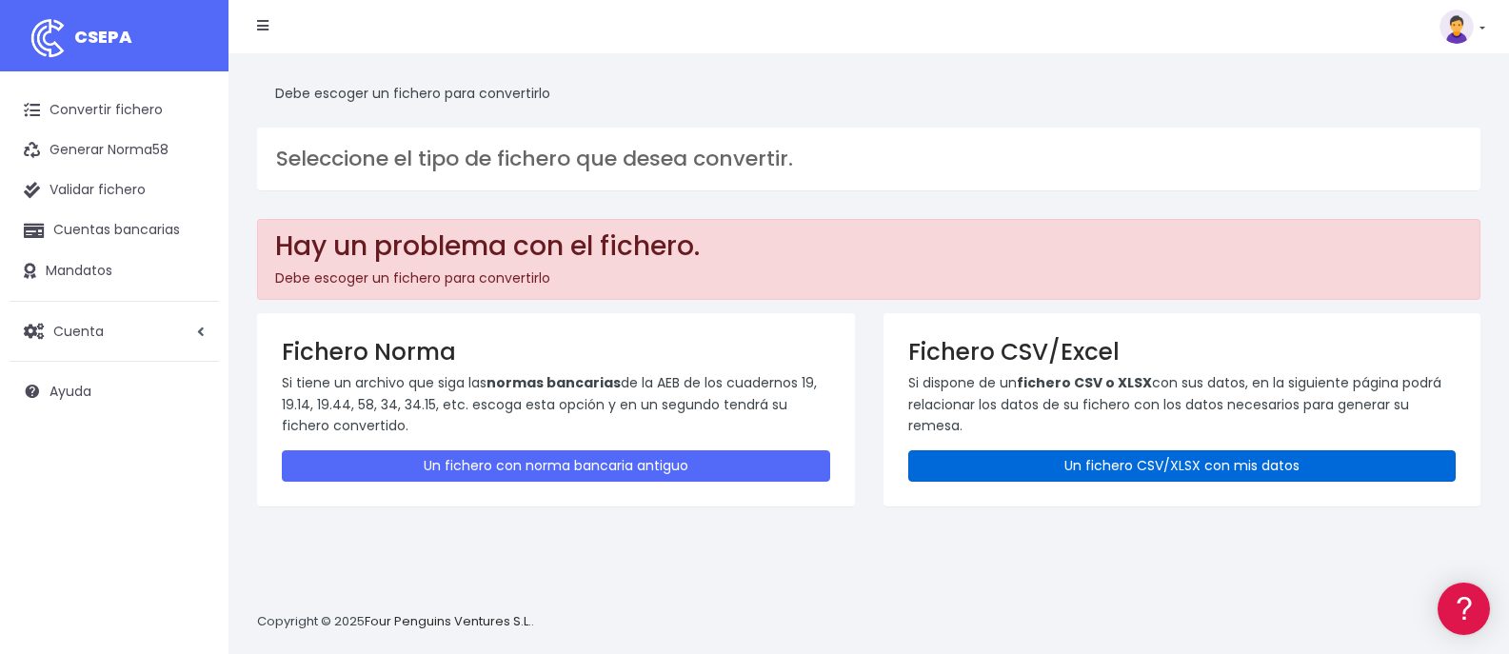
click at [988, 469] on link "Un fichero CSV/XLSX con mis datos" at bounding box center [1182, 465] width 548 height 31
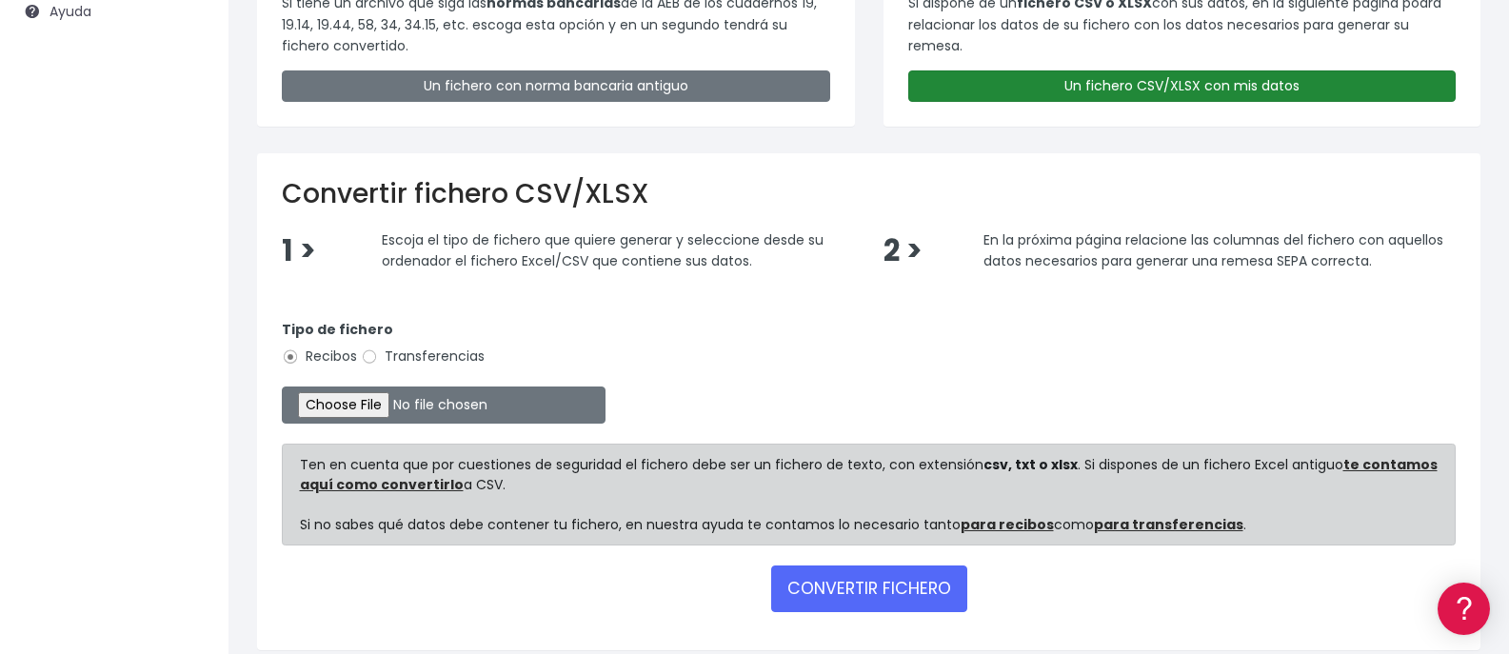
scroll to position [407, 0]
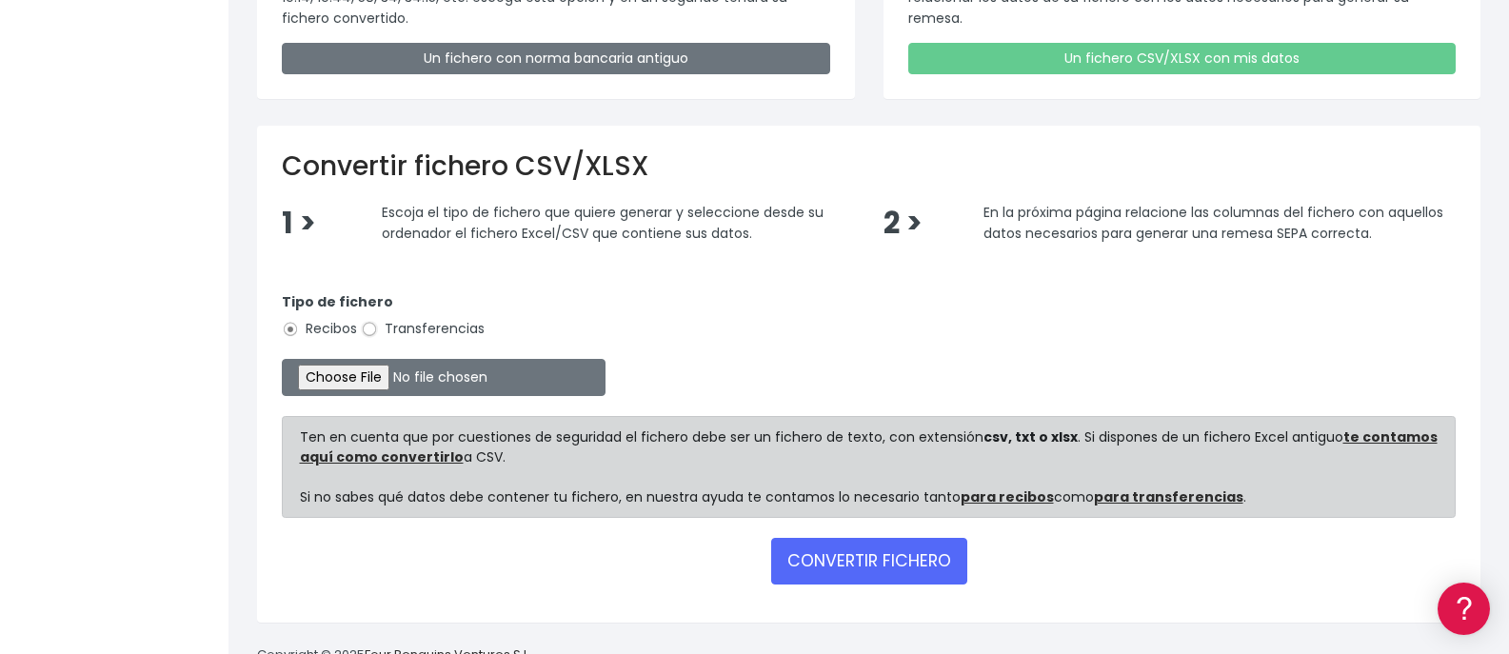
click at [366, 326] on input "Transferencias" at bounding box center [369, 329] width 17 height 17
radio input "true"
click at [386, 375] on input "file" at bounding box center [444, 377] width 324 height 37
type input "C:\fakepath\NOMINAS AGOSTO.csv"
click at [893, 553] on button "CONVERTIR FICHERO" at bounding box center [869, 561] width 196 height 46
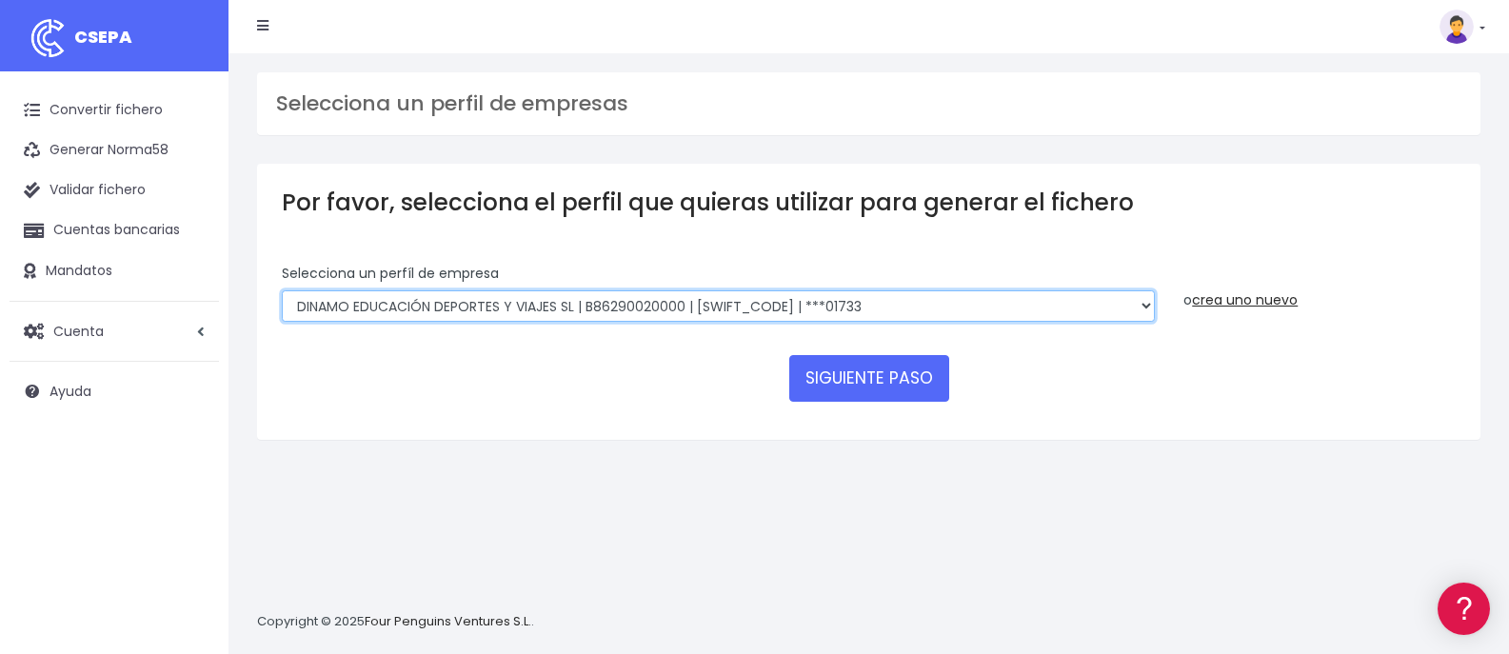
click at [835, 304] on select "DINAMO EDUCACIÓN DEPORTES Y VIAJES SL | B86290020000 | BSABESBBXXX | ***01733 D…" at bounding box center [718, 306] width 873 height 32
click at [282, 290] on select "DINAMO EDUCACIÓN DEPORTES Y VIAJES SL | B86290020000 | BSABESBBXXX | ***01733 D…" at bounding box center [718, 306] width 873 height 32
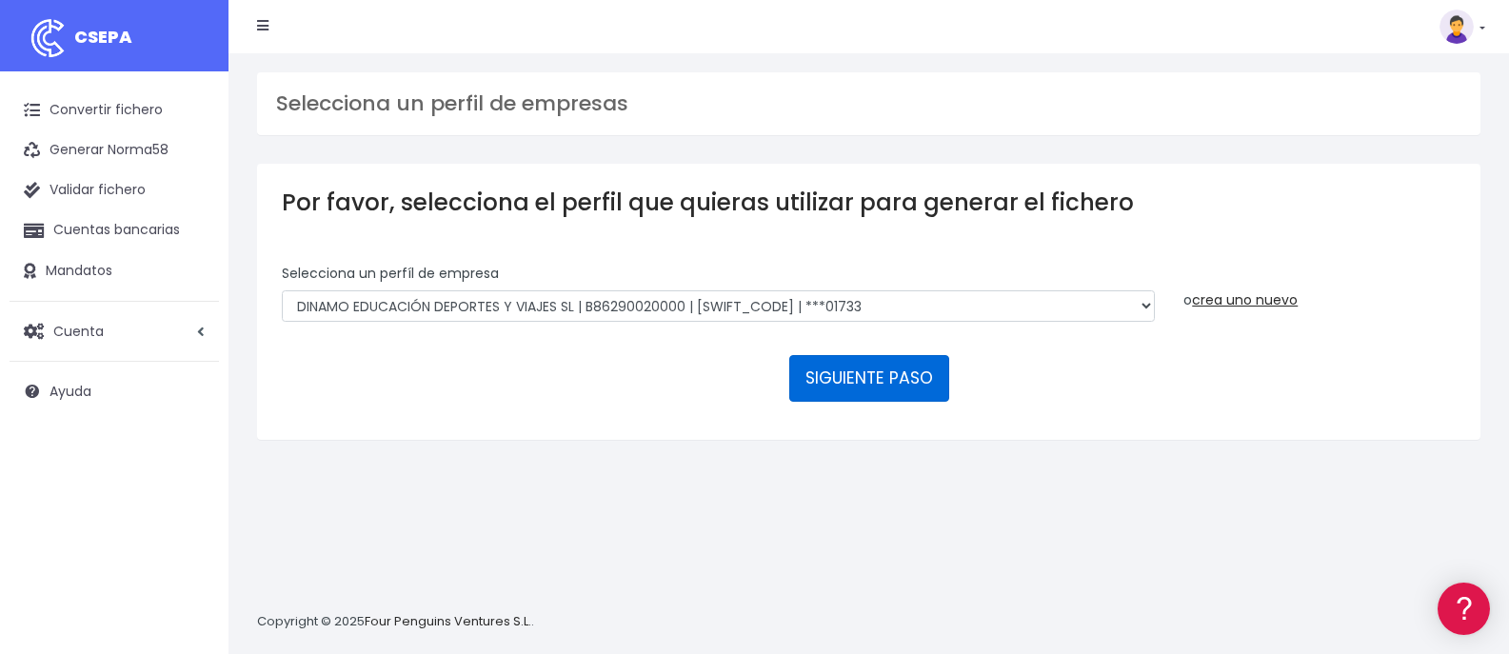
click at [854, 374] on button "SIGUIENTE PASO" at bounding box center [869, 378] width 160 height 46
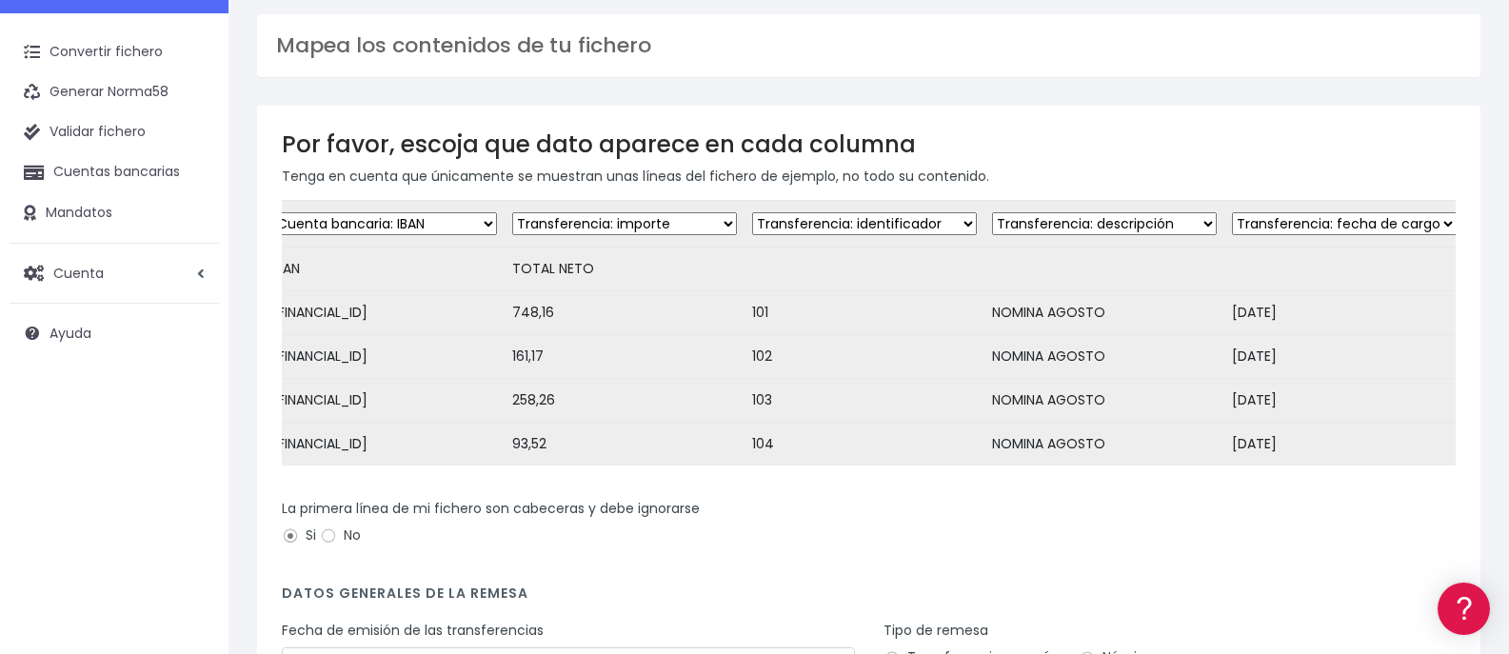
scroll to position [192, 0]
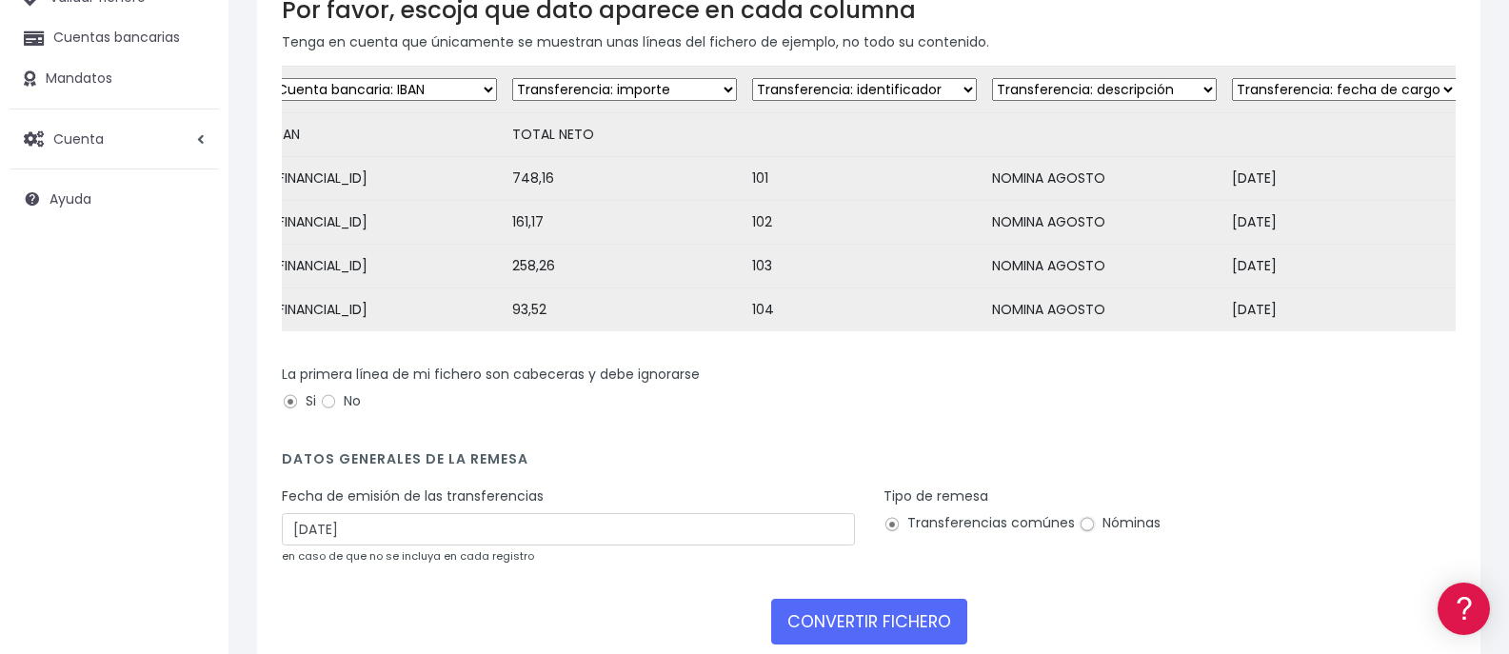
click at [1088, 533] on input "Nóminas" at bounding box center [1086, 524] width 17 height 17
radio input "true"
click at [317, 544] on input "07/09/2025" at bounding box center [568, 529] width 573 height 32
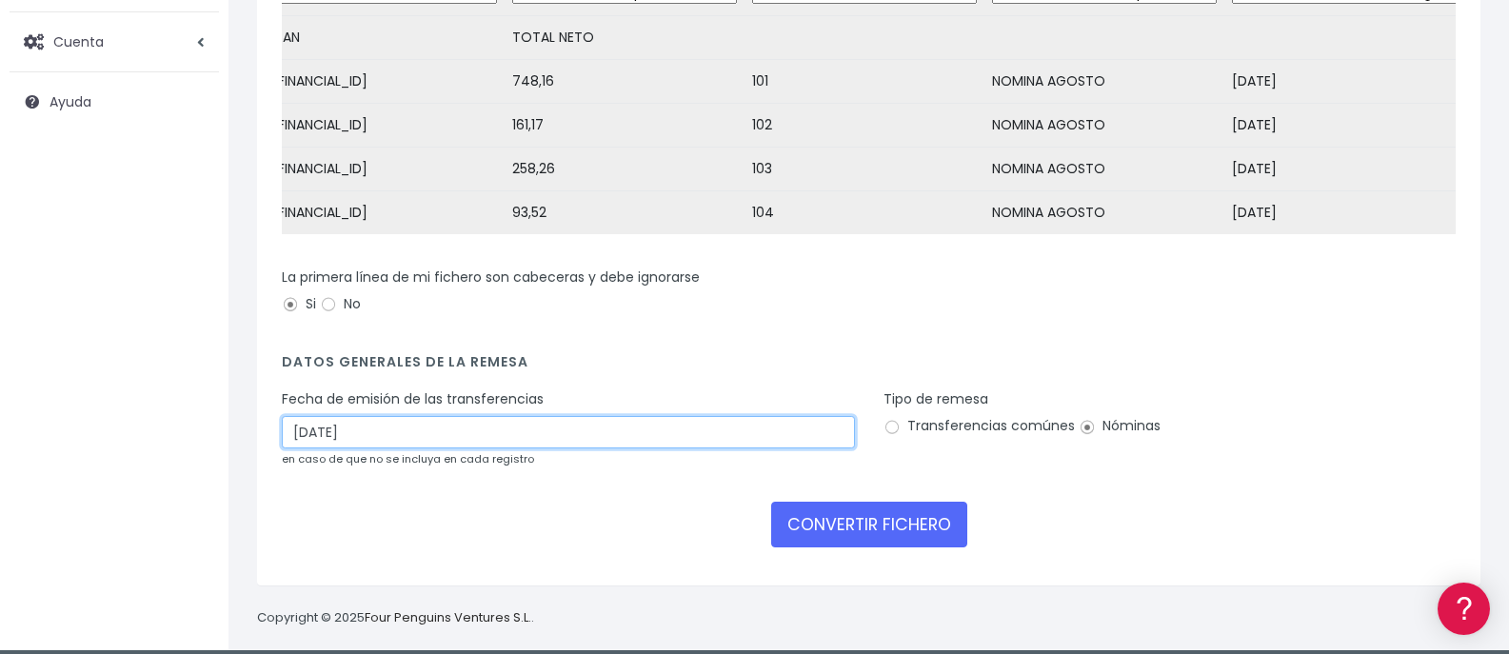
scroll to position [309, 0]
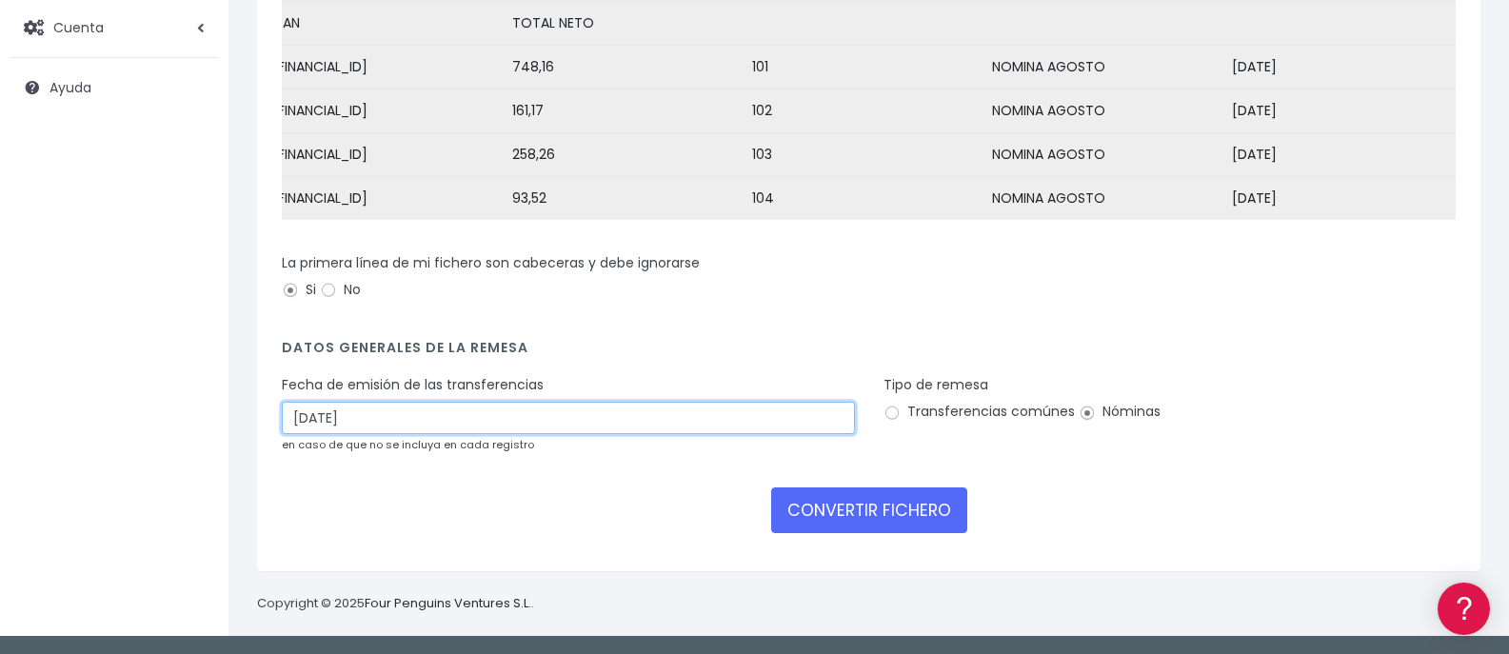
click at [315, 420] on input "07/09/2025" at bounding box center [568, 418] width 573 height 32
click at [297, 429] on input "07/09/2025" at bounding box center [568, 418] width 573 height 32
click at [382, 428] on input "07/09/2025" at bounding box center [568, 418] width 573 height 32
click at [603, 340] on form "Desechar campo Cliente: nombre Cliente: DNI Cliente: Email Cliente: referencia …" at bounding box center [869, 250] width 1174 height 592
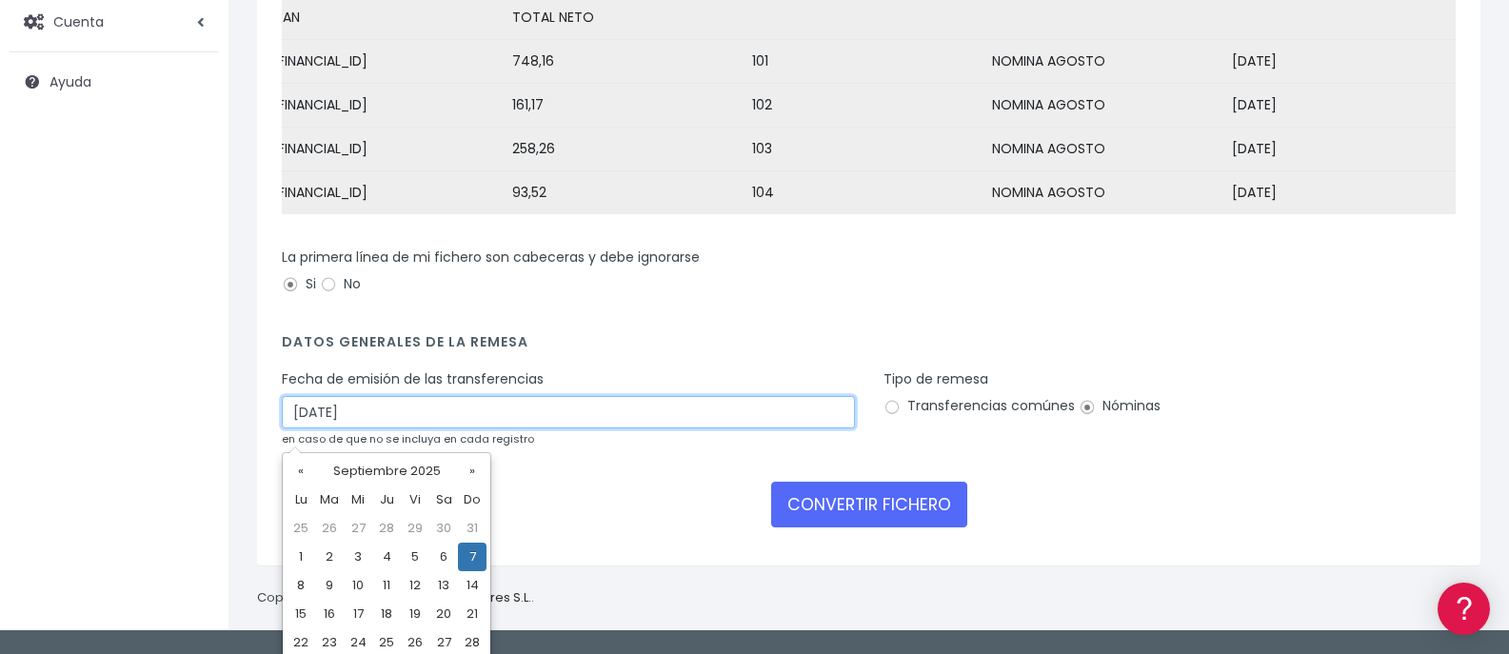
click at [338, 428] on input "07/09/2025" at bounding box center [568, 412] width 573 height 32
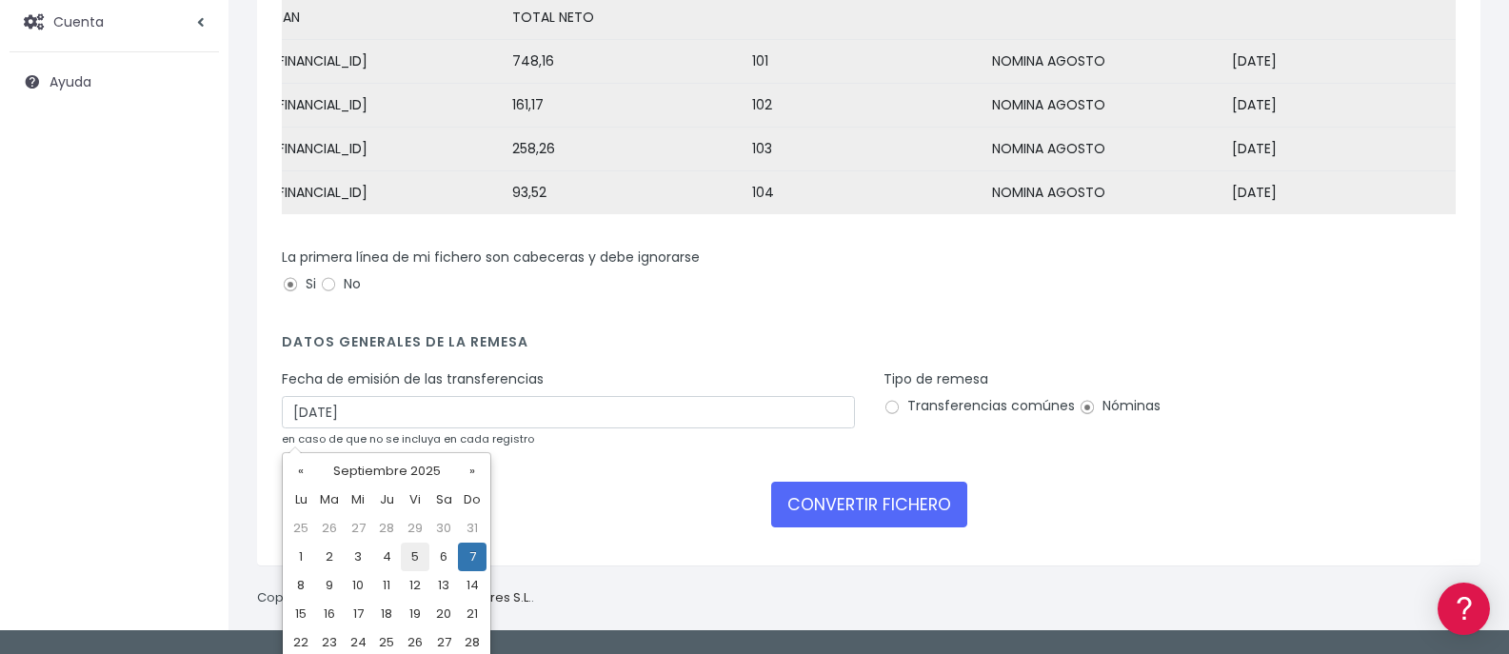
click at [423, 555] on td "5" at bounding box center [415, 557] width 29 height 29
type input "05/09/2025"
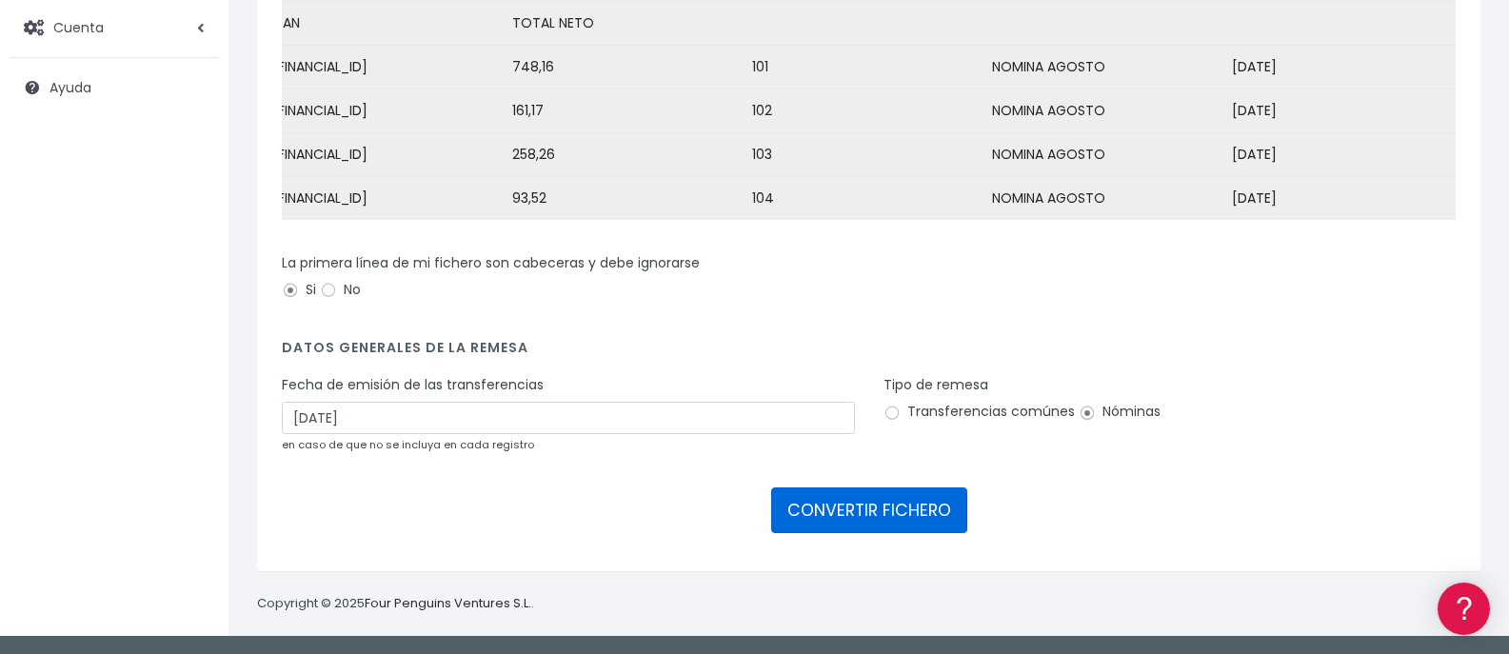
click at [829, 515] on button "CONVERTIR FICHERO" at bounding box center [869, 510] width 196 height 46
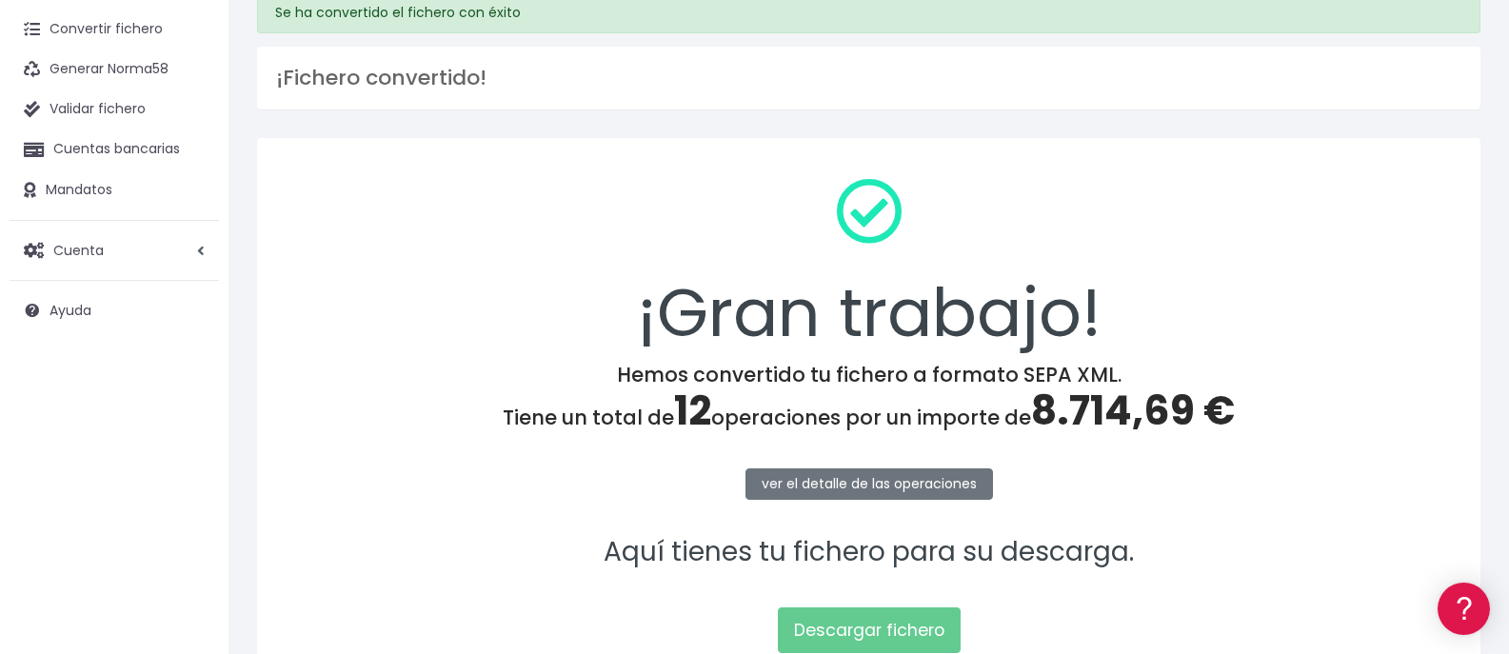
scroll to position [111, 0]
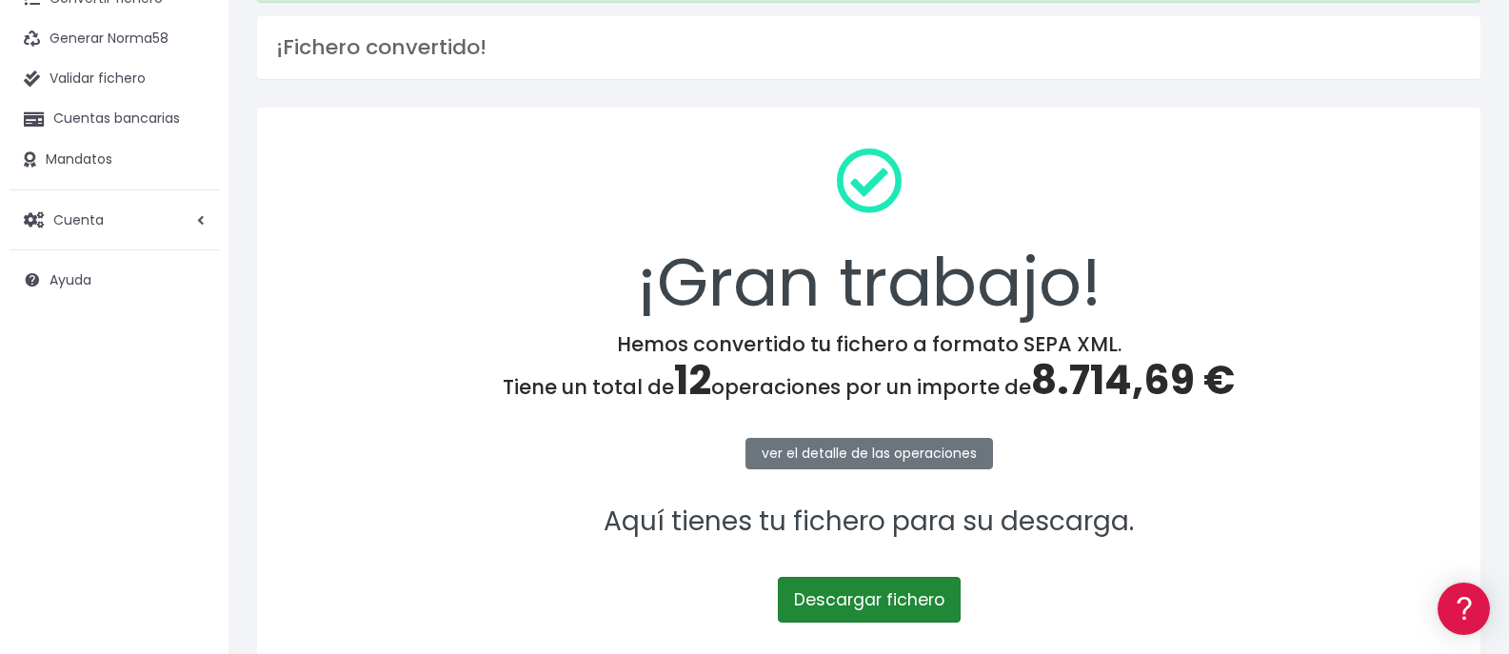
click at [899, 604] on link "Descargar fichero" at bounding box center [869, 600] width 183 height 46
